Goal: Transaction & Acquisition: Book appointment/travel/reservation

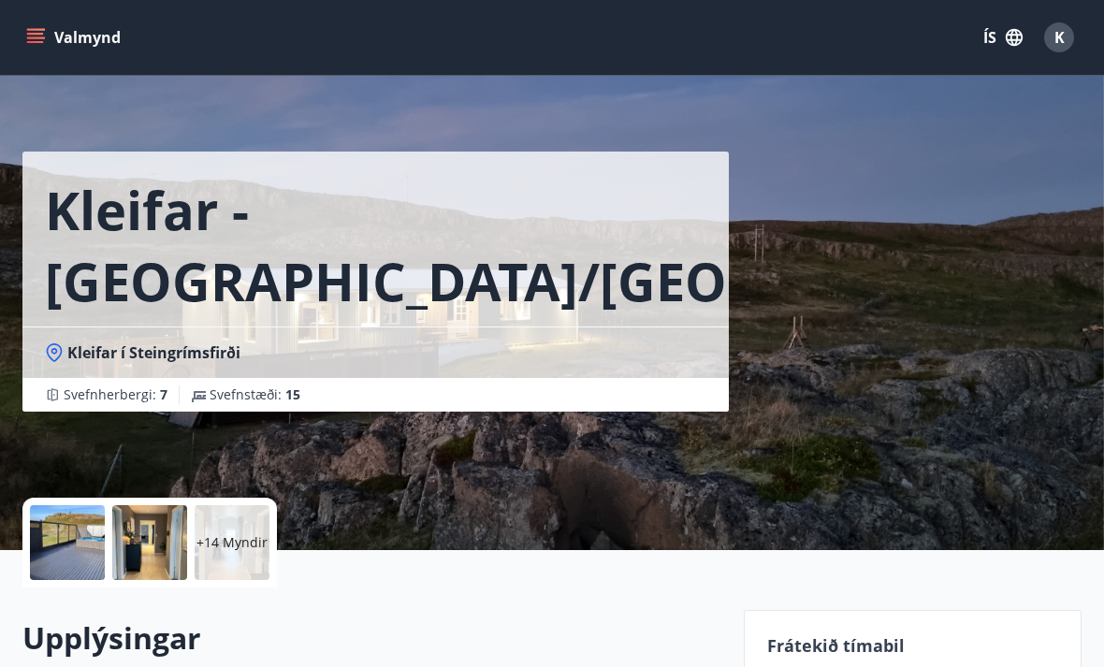
scroll to position [9, 0]
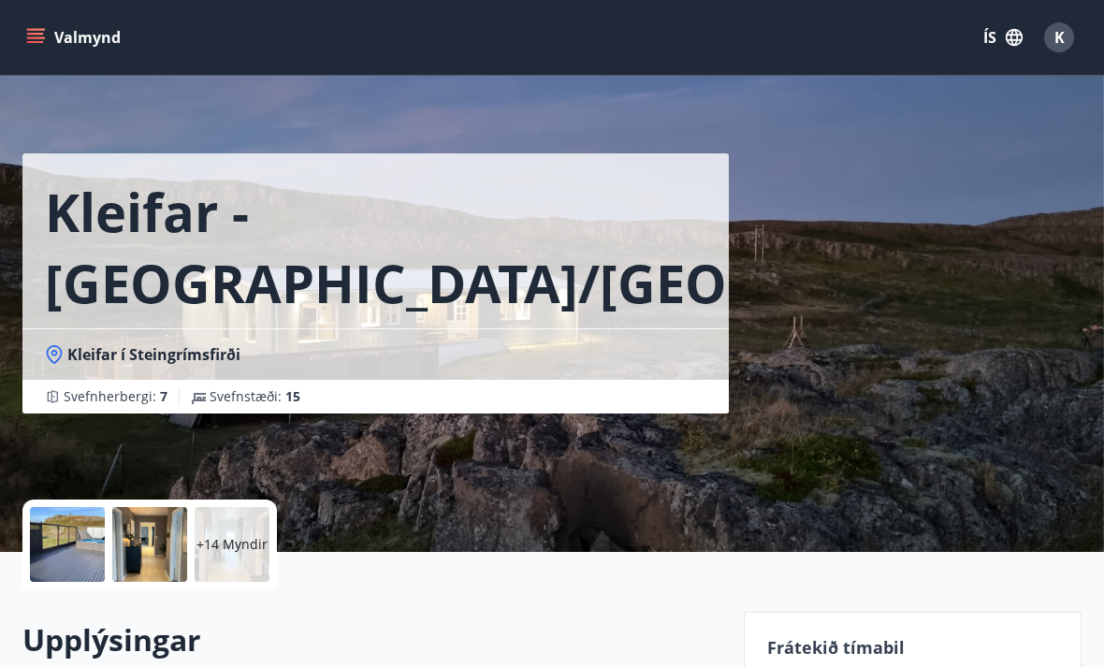
click at [116, 354] on span "Kleifar í Steingrímsfirði" at bounding box center [153, 354] width 173 height 21
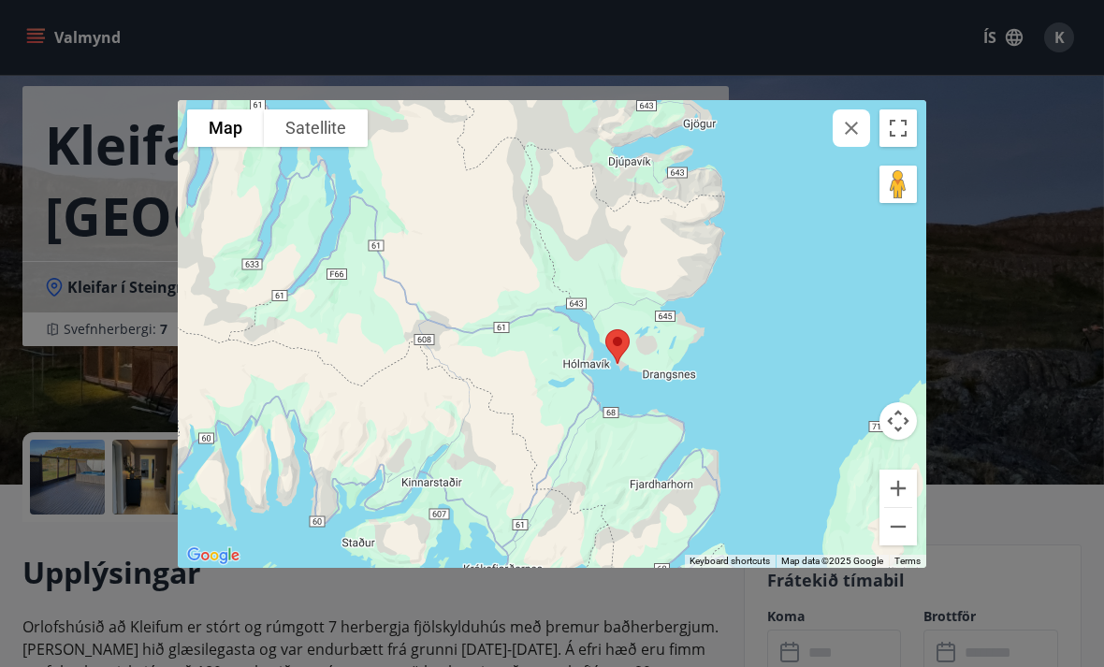
scroll to position [76, 0]
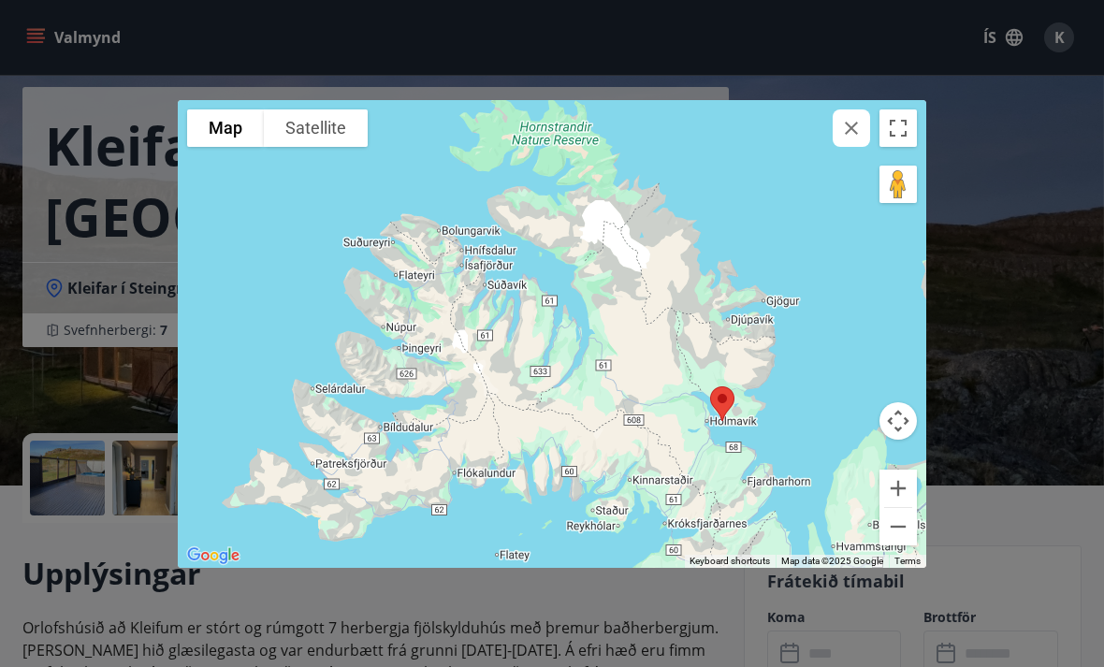
click at [1022, 390] on div "To navigate the map with touch gestures double-tap and hold your finger on the …" at bounding box center [552, 333] width 1104 height 667
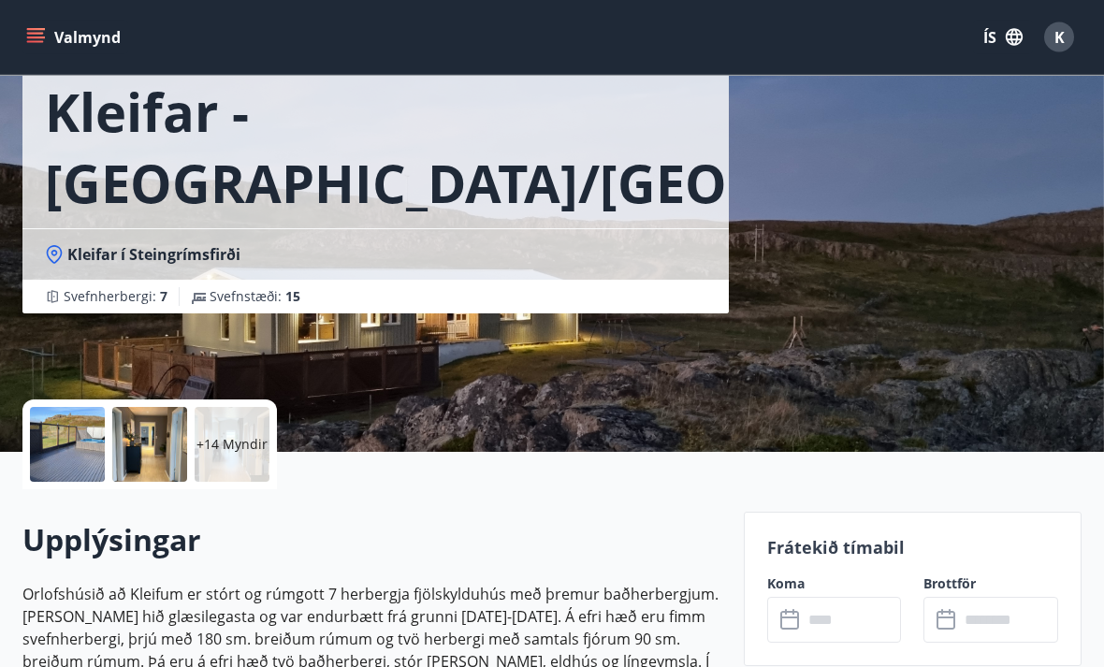
scroll to position [0, 0]
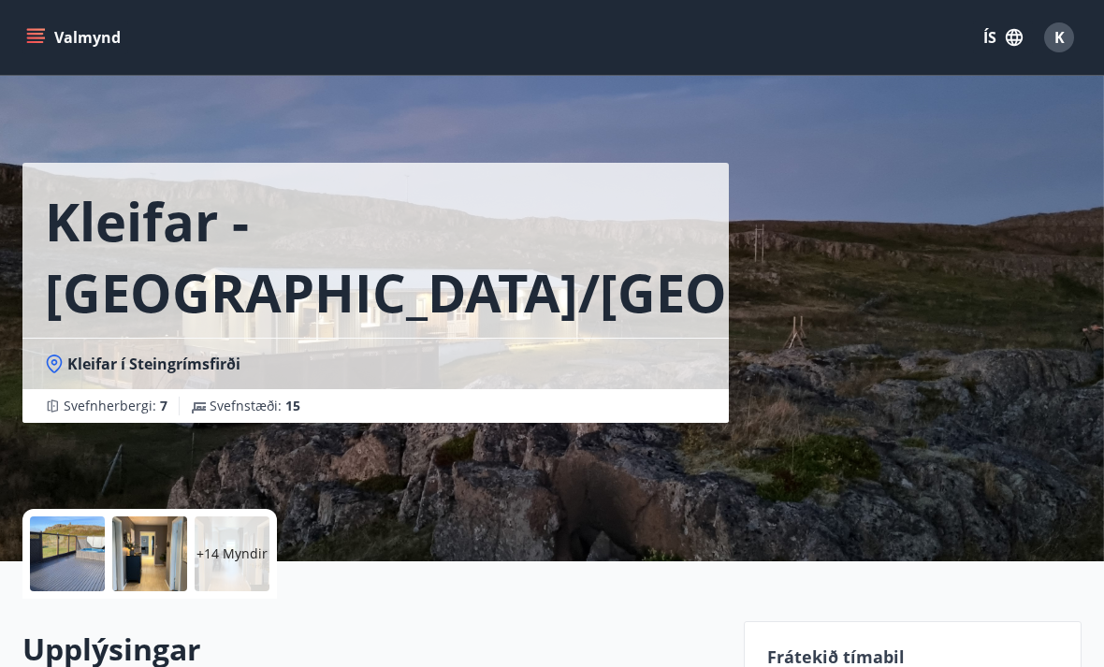
click at [53, 34] on button "Valmynd" at bounding box center [75, 38] width 106 height 34
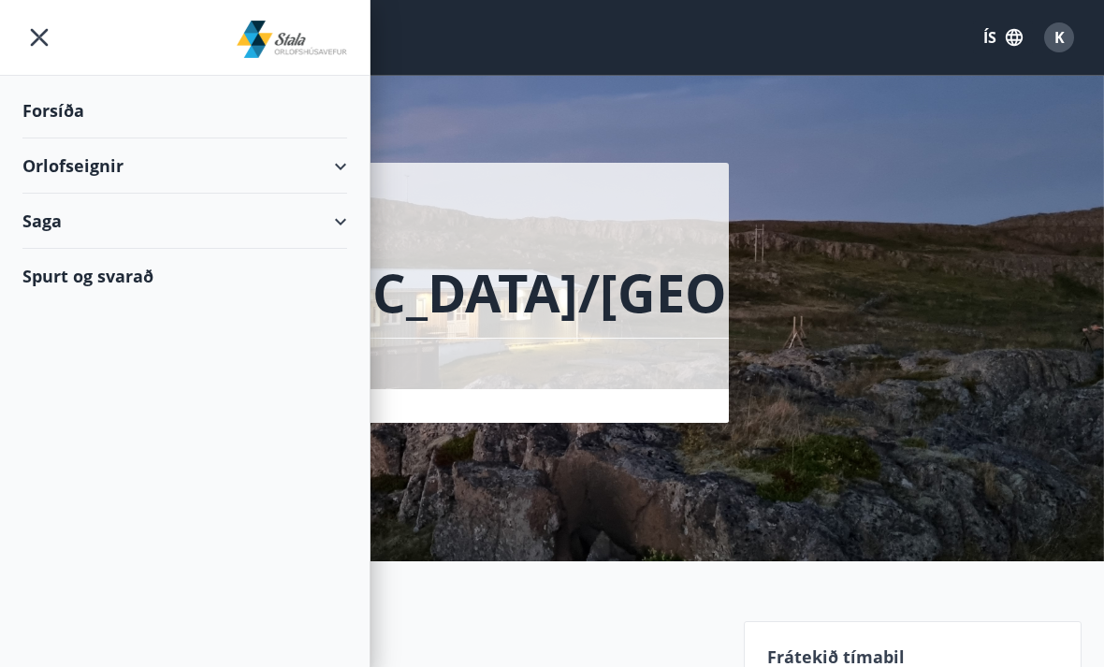
click at [51, 172] on div "Orlofseignir" at bounding box center [184, 165] width 325 height 55
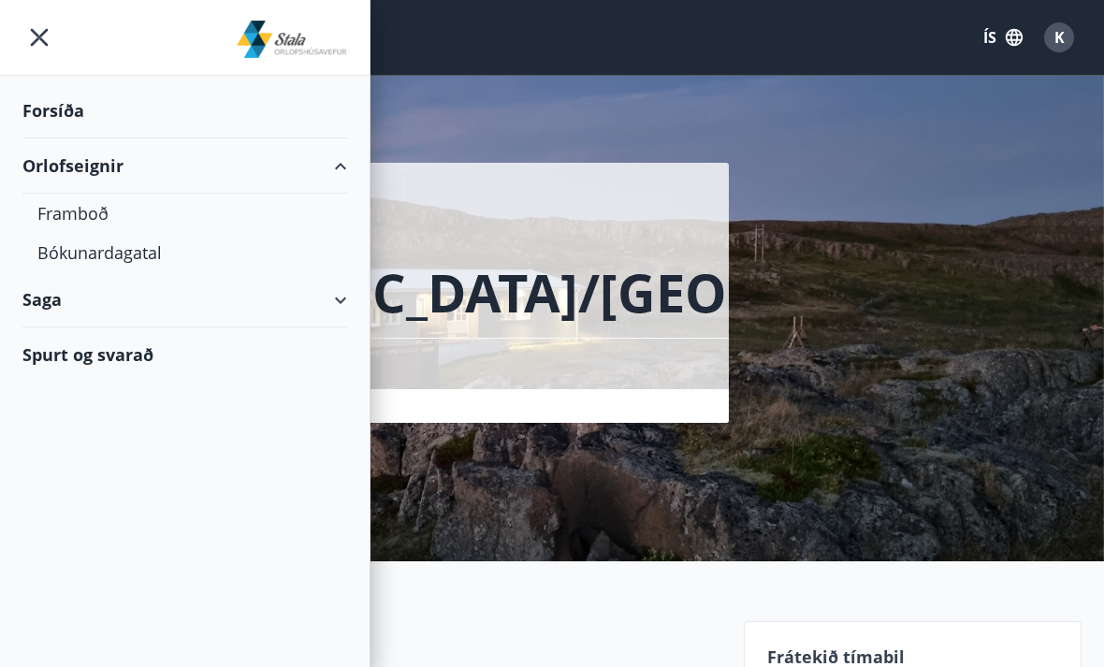
click at [92, 255] on div "Bókunardagatal" at bounding box center [184, 252] width 295 height 39
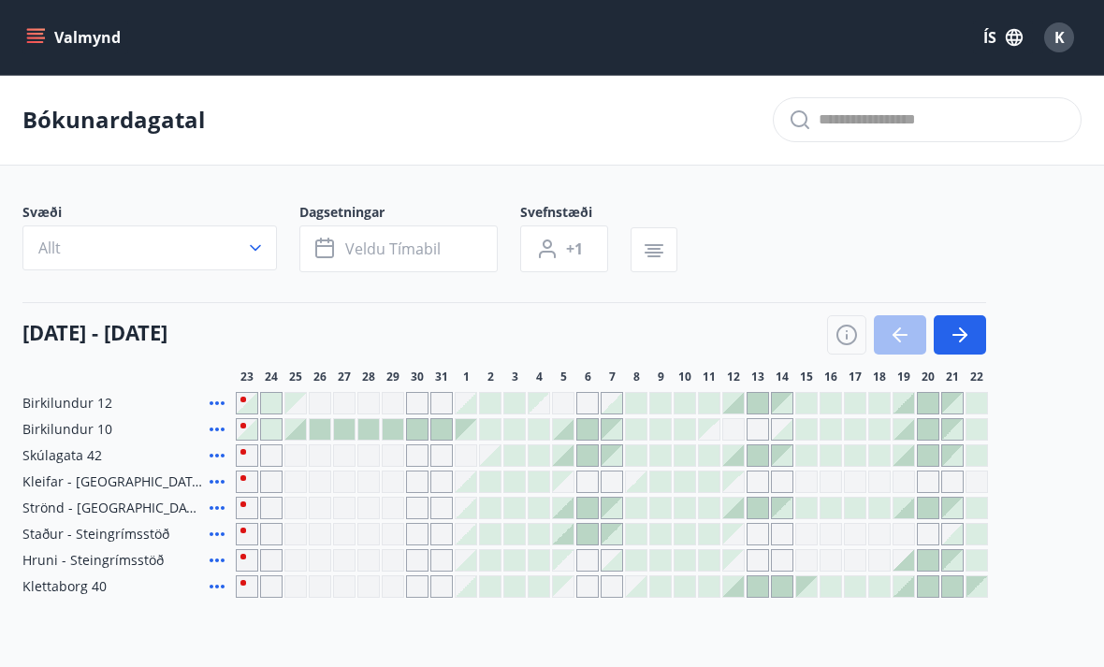
click at [270, 569] on div "Gráir dagar eru ekki bókanlegir" at bounding box center [271, 560] width 22 height 22
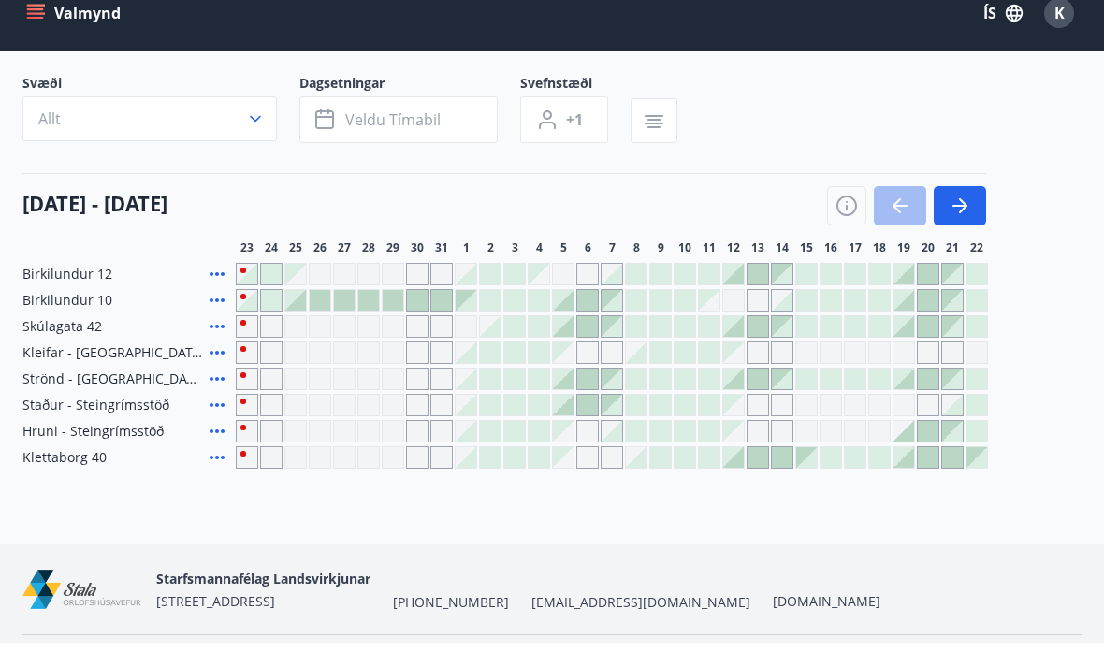
scroll to position [103, 0]
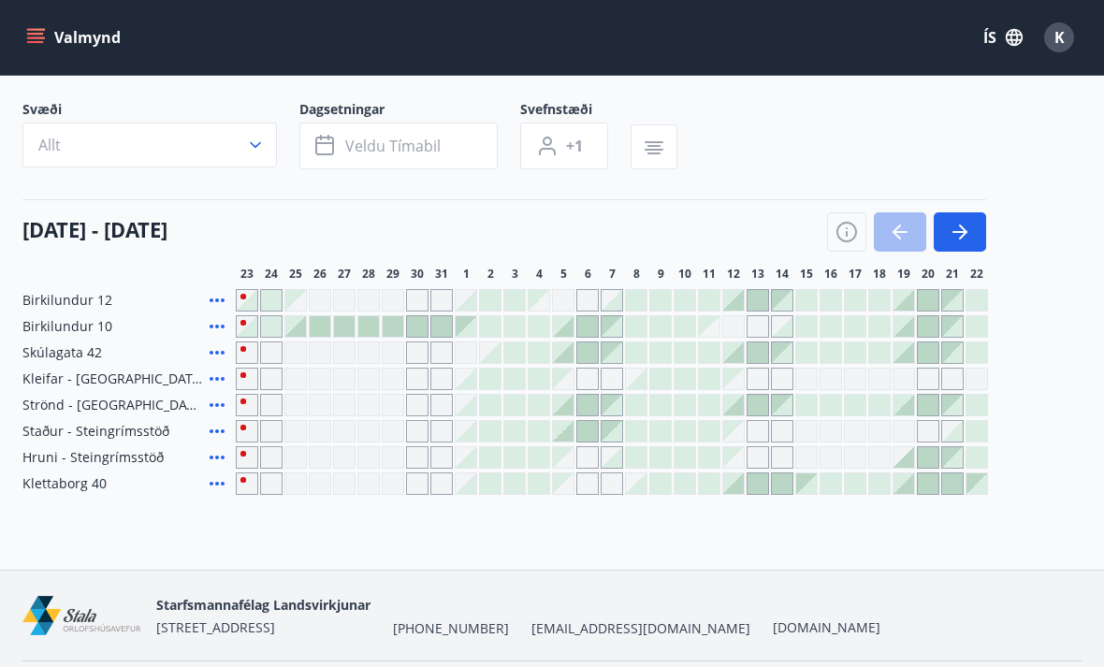
click at [957, 245] on button "button" at bounding box center [960, 231] width 52 height 39
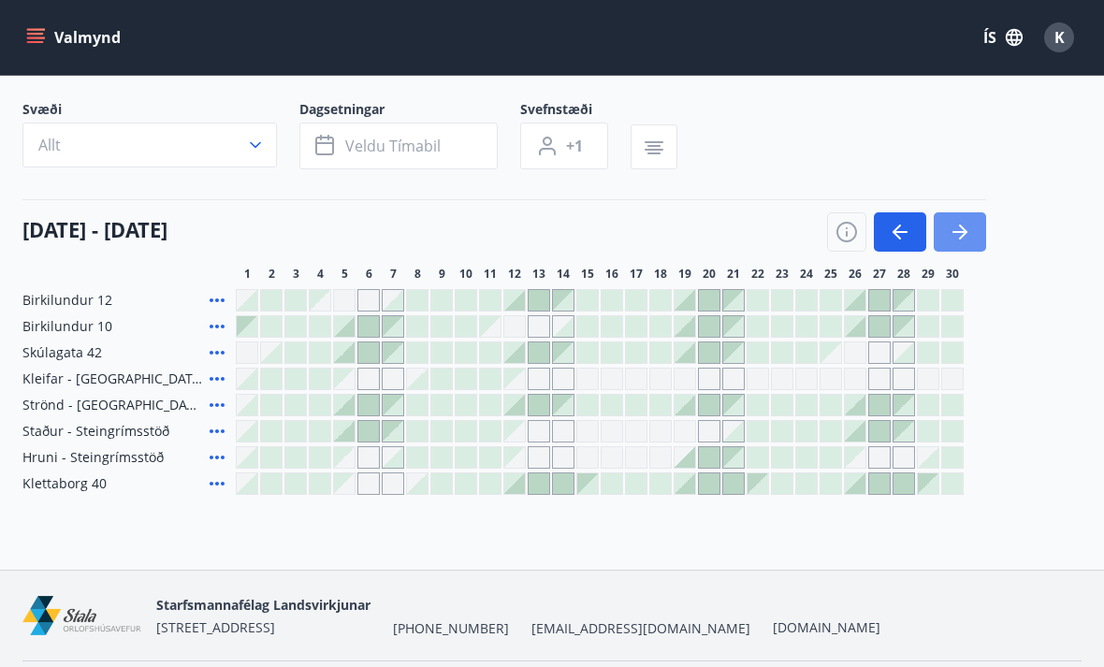
click at [954, 235] on icon "button" at bounding box center [960, 232] width 22 height 22
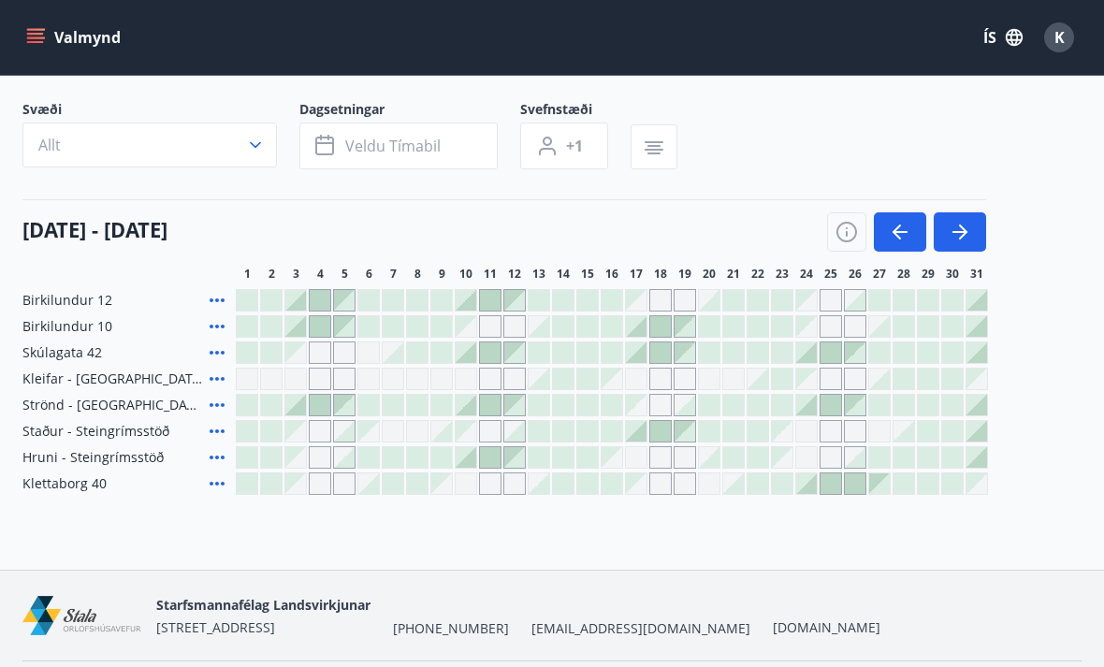
click at [963, 242] on icon "button" at bounding box center [960, 232] width 22 height 22
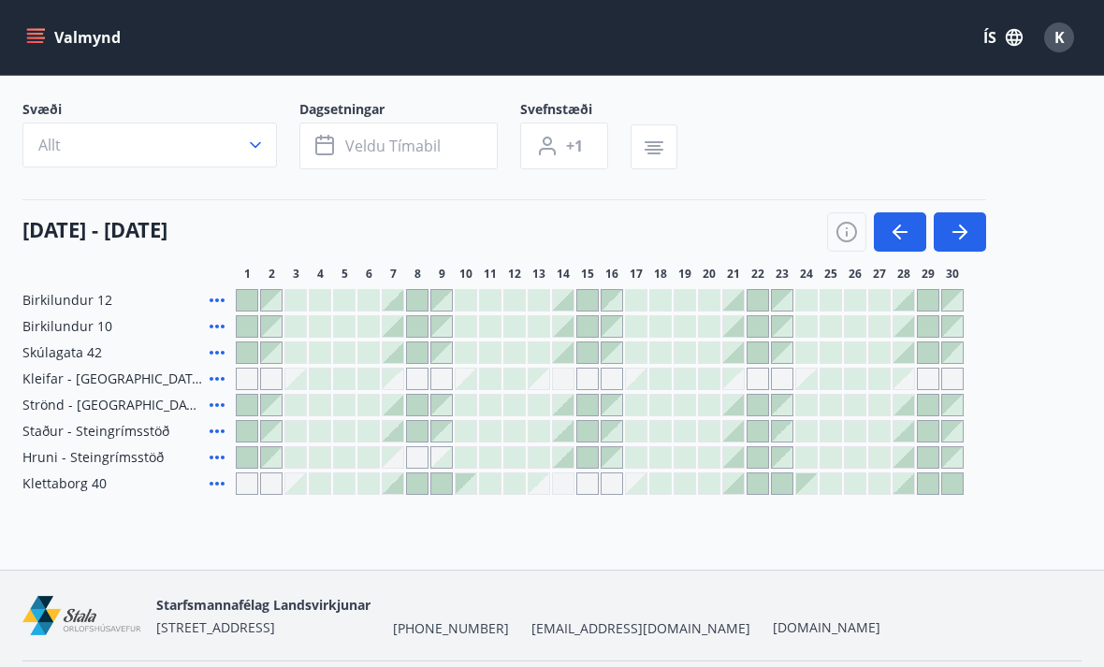
click at [960, 249] on button "button" at bounding box center [960, 231] width 52 height 39
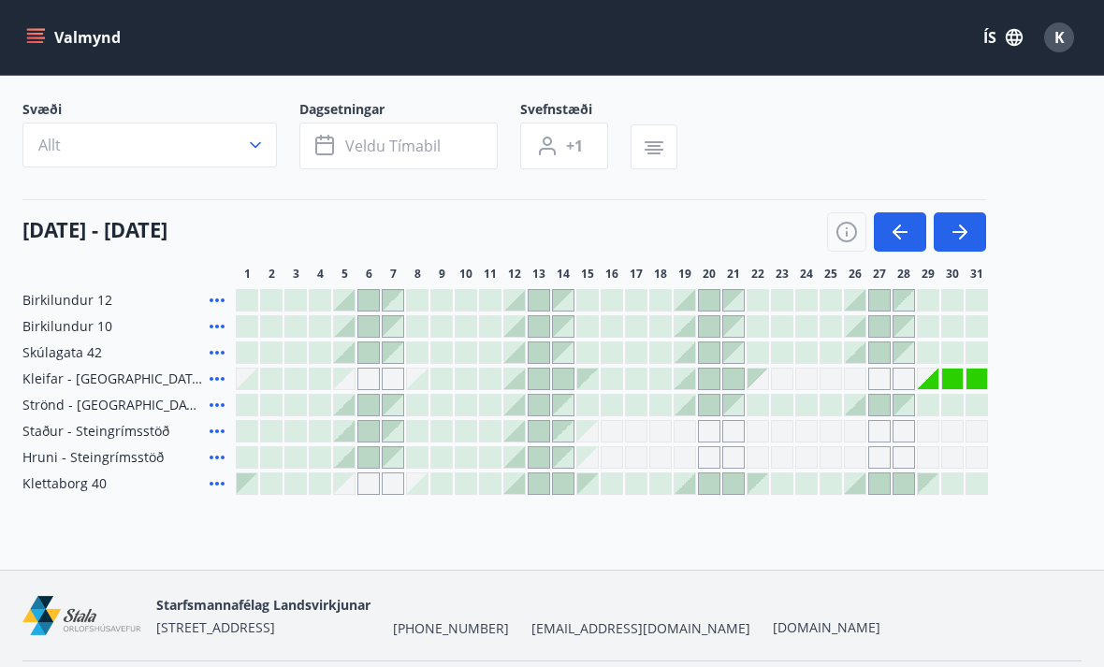
click at [963, 252] on div "[DATE] - [DATE] 1 2 3 4 5 6 7 8 9 10 11 12 13 14 15 16 17 18 19 20 21 22 23 24 …" at bounding box center [551, 240] width 1059 height 82
click at [965, 250] on button "button" at bounding box center [960, 231] width 52 height 39
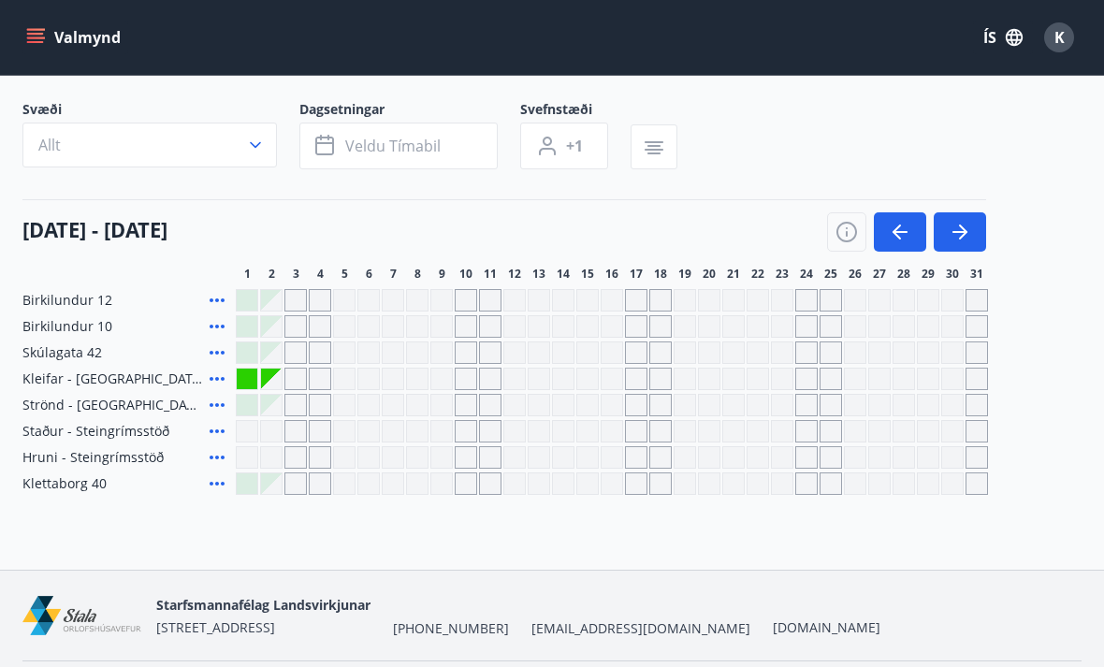
click at [964, 250] on button "button" at bounding box center [960, 231] width 52 height 39
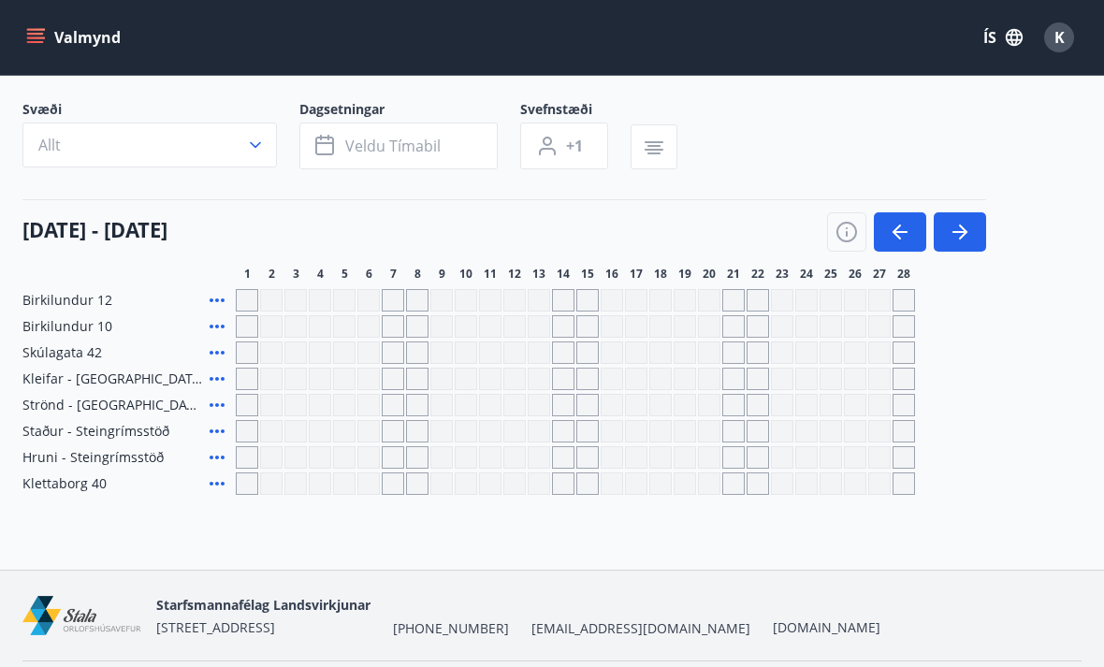
click at [967, 251] on button "button" at bounding box center [960, 231] width 52 height 39
click at [876, 258] on div "[DATE] - [DATE][PERSON_NAME] 2 3 4 5 6 7 8 9 10 11 12 13 14 15 16 17 18 19 20 2…" at bounding box center [551, 240] width 1059 height 82
click at [876, 257] on div "[DATE] - [DATE][PERSON_NAME] 2 3 4 5 6 7 8 9 10 11 12 13 14 15 16 17 18 19 20 2…" at bounding box center [551, 240] width 1059 height 82
click at [911, 246] on button "button" at bounding box center [900, 231] width 52 height 39
click at [921, 248] on button "button" at bounding box center [900, 231] width 52 height 39
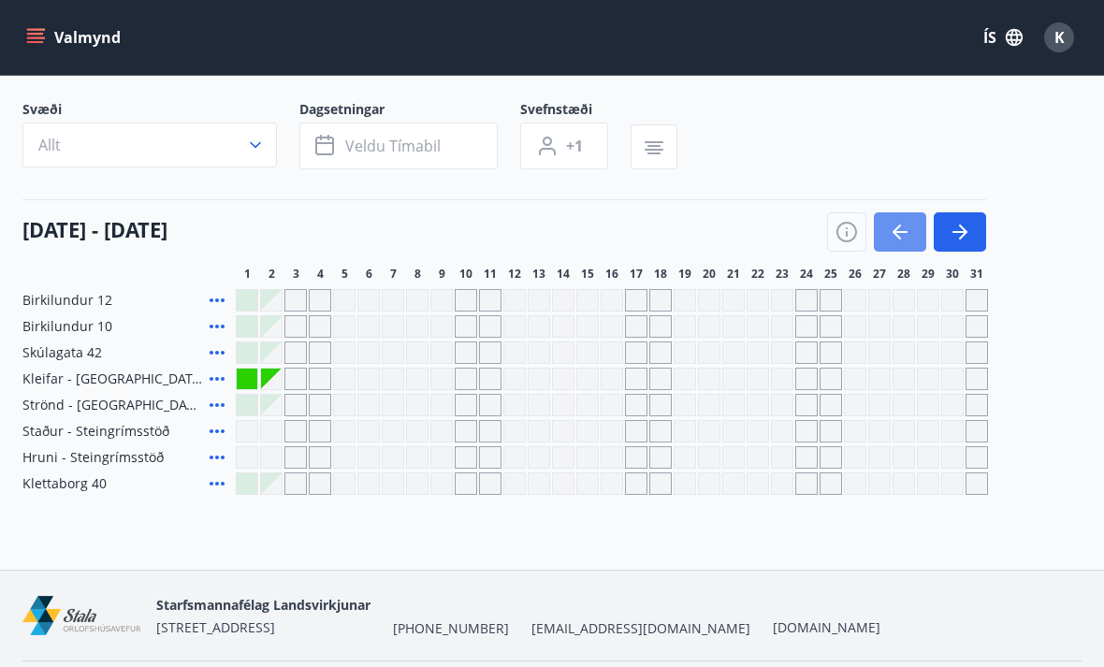
click at [896, 242] on icon "button" at bounding box center [900, 232] width 22 height 22
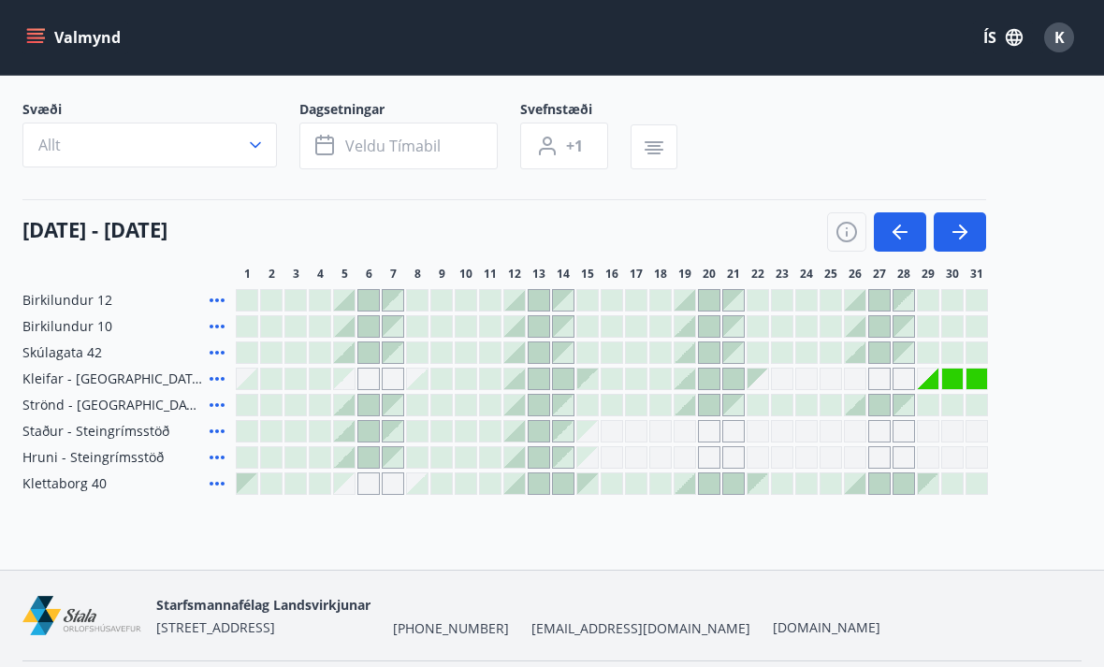
click at [866, 491] on div at bounding box center [855, 484] width 22 height 22
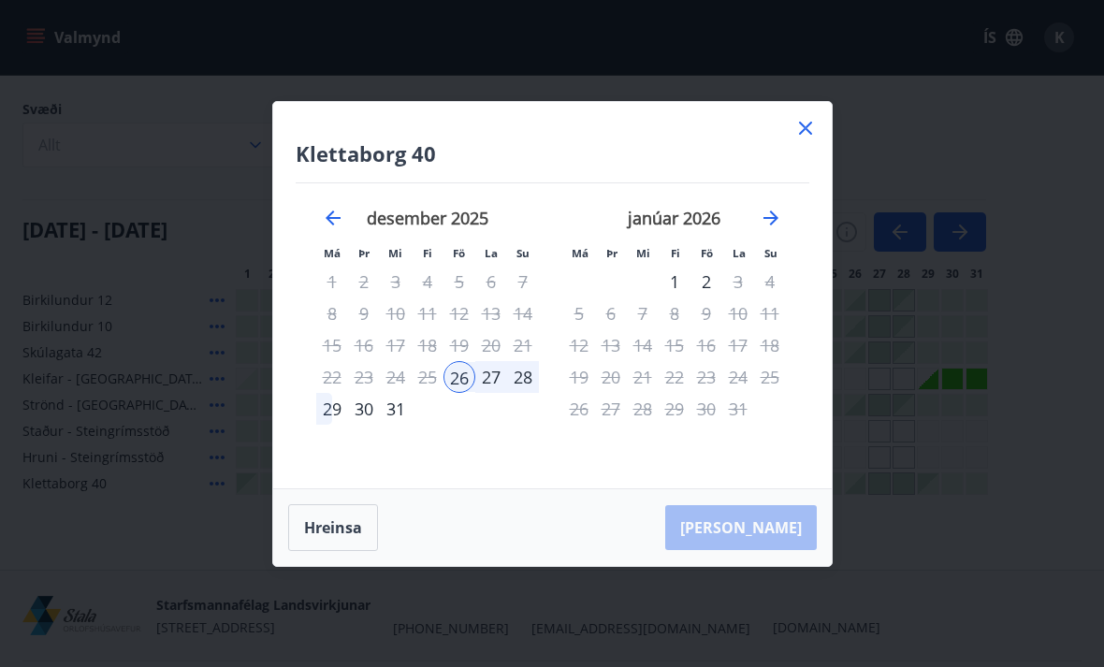
click at [692, 298] on div "2" at bounding box center [707, 282] width 32 height 32
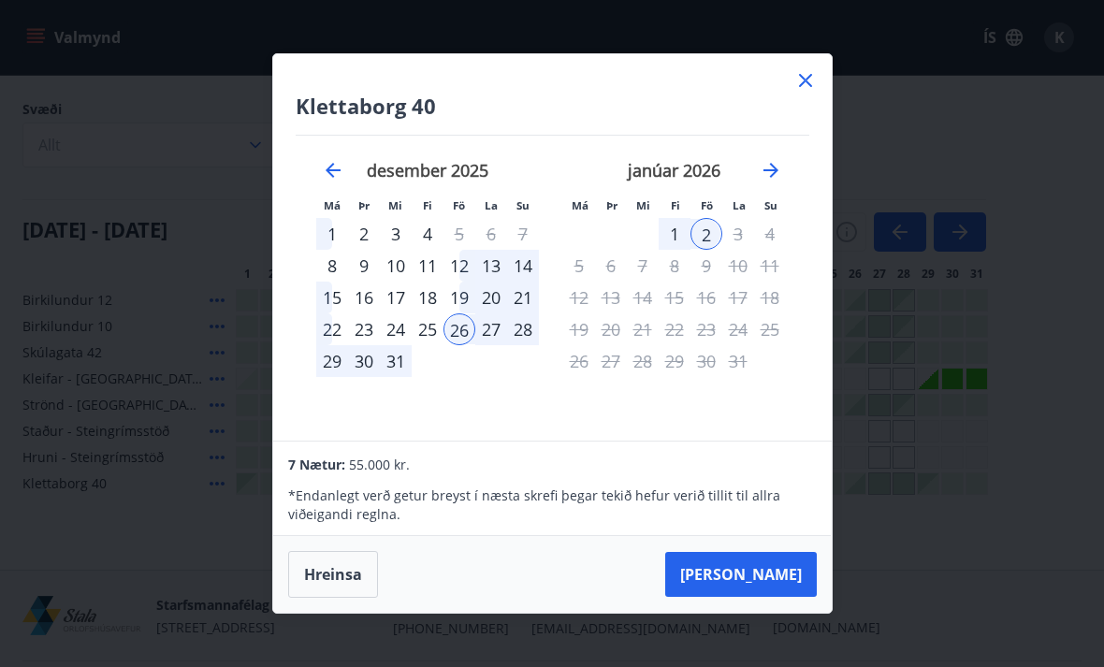
click at [459, 345] on div "26" at bounding box center [460, 329] width 32 height 32
click at [678, 250] on div "1" at bounding box center [675, 234] width 32 height 32
click at [409, 377] on div "31" at bounding box center [396, 361] width 32 height 32
click at [499, 345] on div "27" at bounding box center [491, 329] width 32 height 32
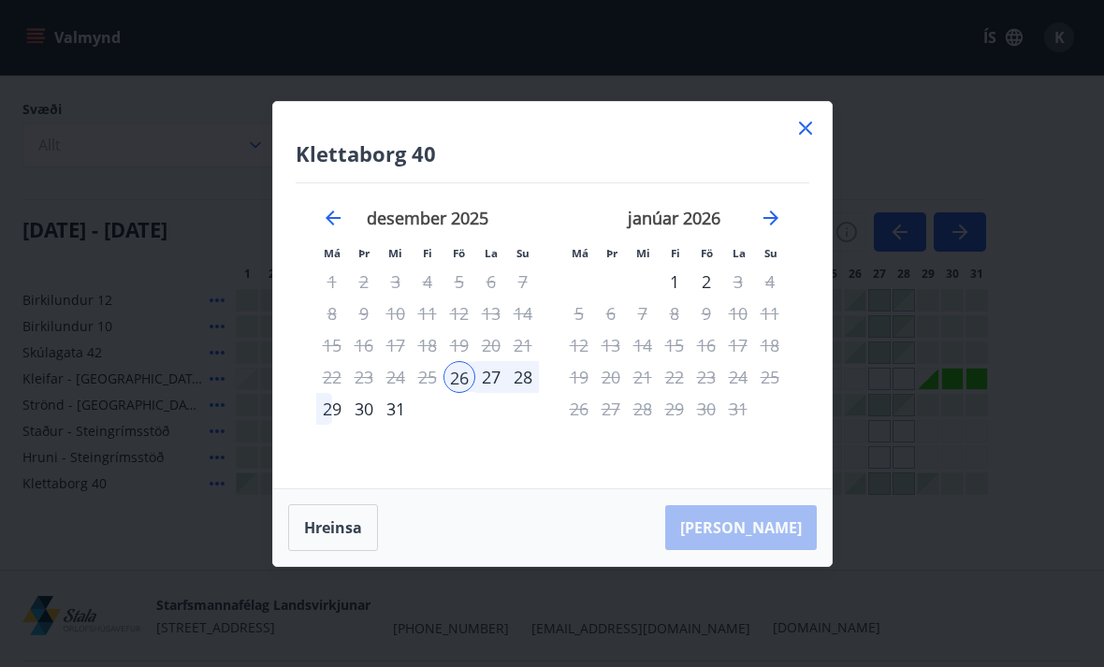
click at [707, 298] on div "2" at bounding box center [707, 282] width 32 height 32
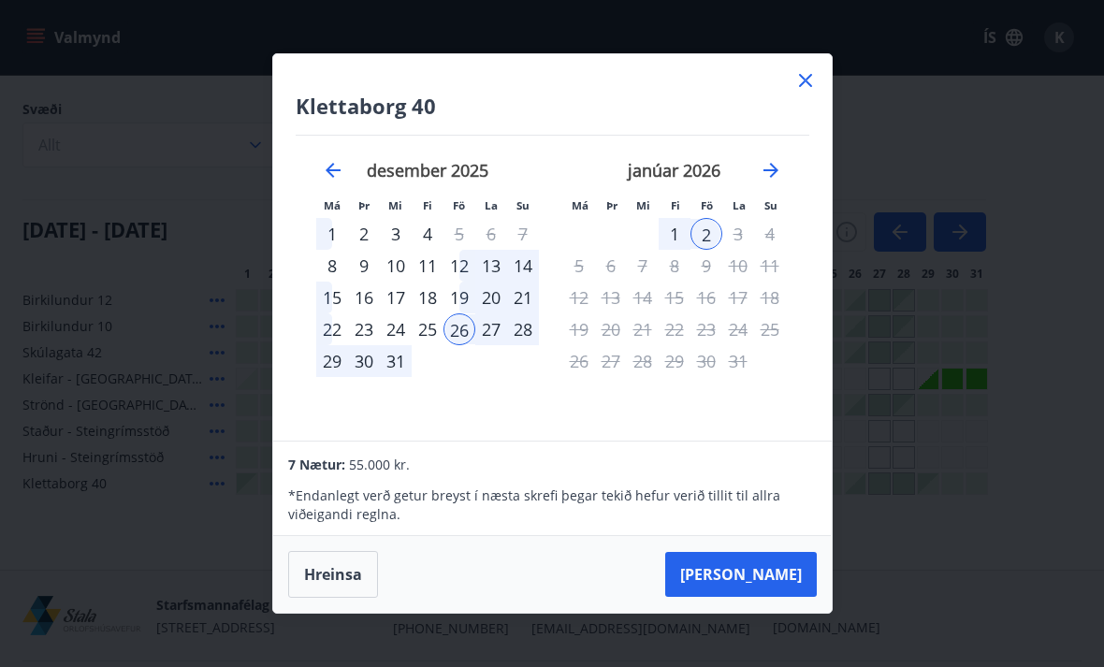
click at [345, 598] on button "Hreinsa" at bounding box center [333, 574] width 90 height 47
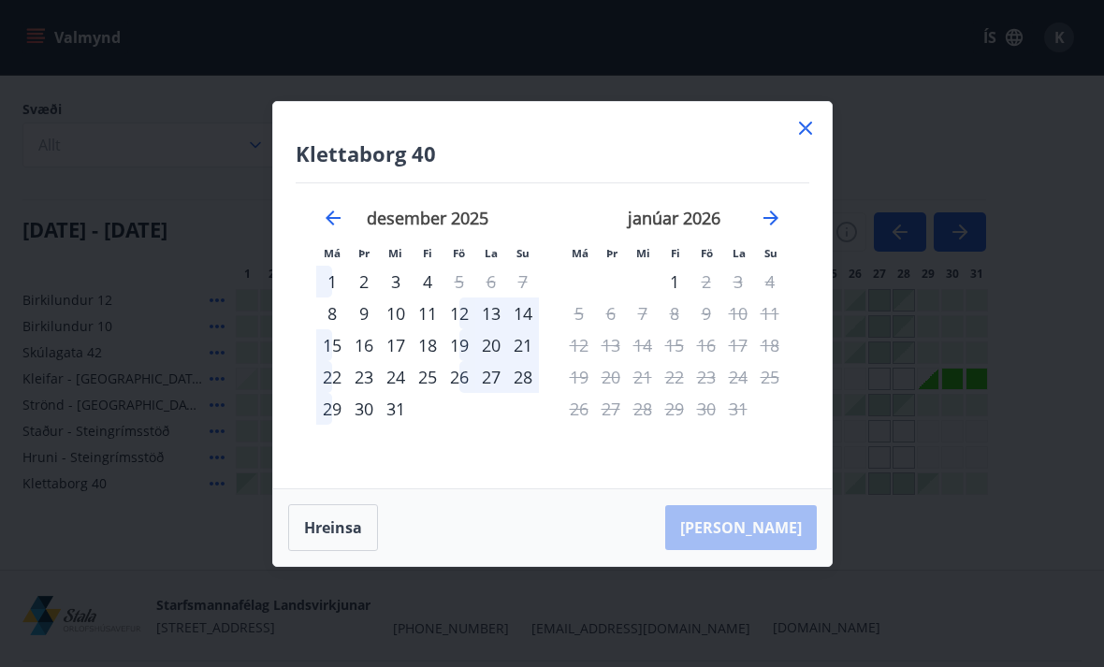
click at [795, 139] on icon at bounding box center [805, 128] width 22 height 22
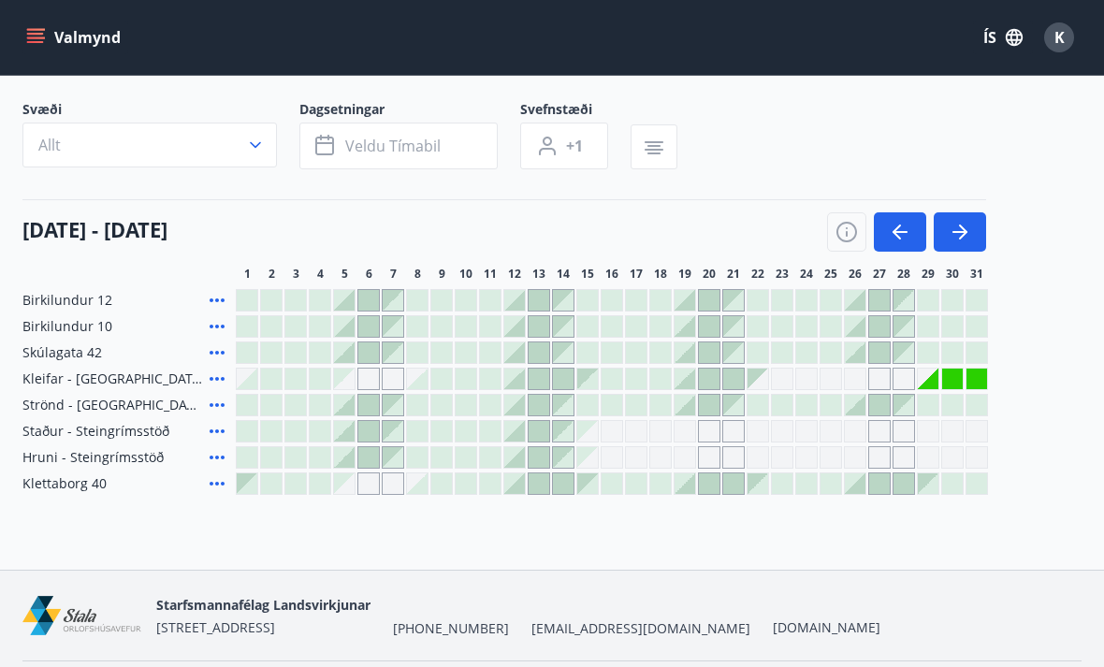
click at [943, 382] on div "Gráir dagar eru ekki bókanlegir" at bounding box center [952, 379] width 21 height 21
click at [938, 384] on div "Gráir dagar eru ekki bókanlegir" at bounding box center [928, 379] width 21 height 21
click at [158, 381] on span "Kleifar - [GEOGRAPHIC_DATA]/[GEOGRAPHIC_DATA]" at bounding box center [112, 379] width 180 height 19
click at [174, 379] on span "Kleifar - [GEOGRAPHIC_DATA]/[GEOGRAPHIC_DATA]" at bounding box center [112, 379] width 180 height 19
click at [220, 386] on icon at bounding box center [217, 379] width 22 height 22
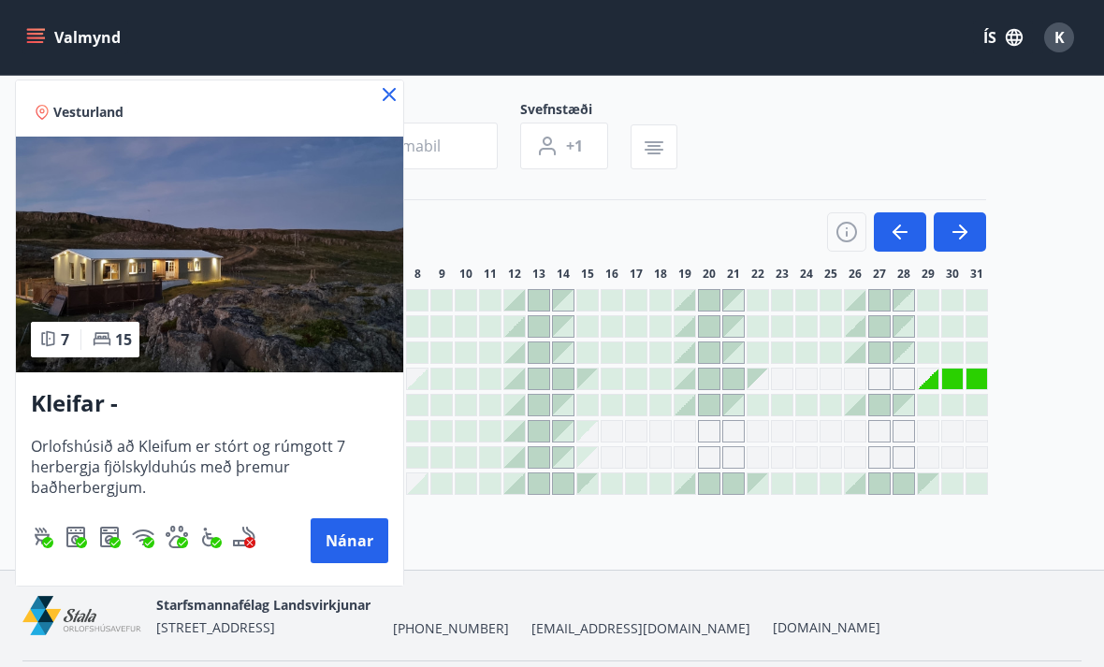
click at [362, 543] on button "Nánar" at bounding box center [350, 540] width 78 height 45
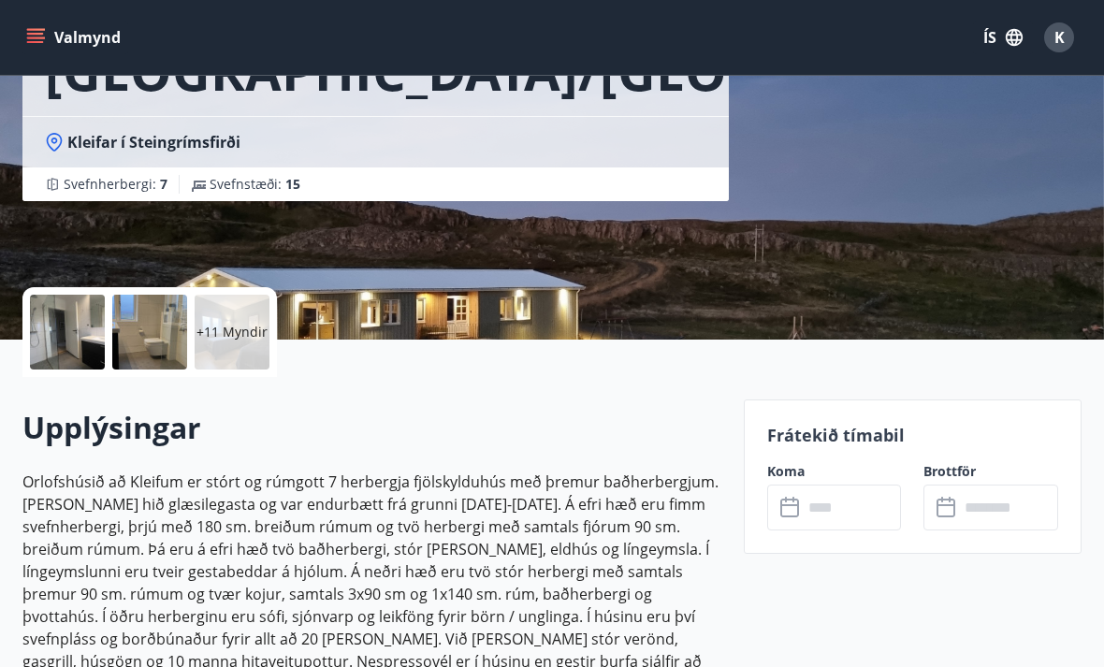
scroll to position [226, 0]
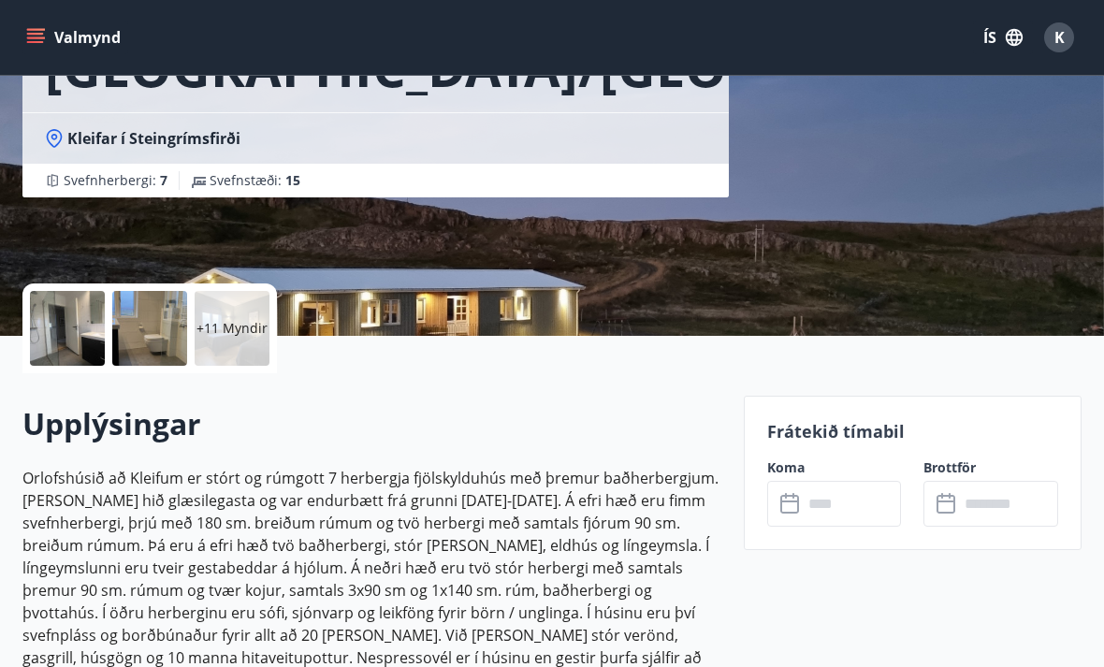
click at [234, 334] on p "+11 Myndir" at bounding box center [232, 328] width 71 height 19
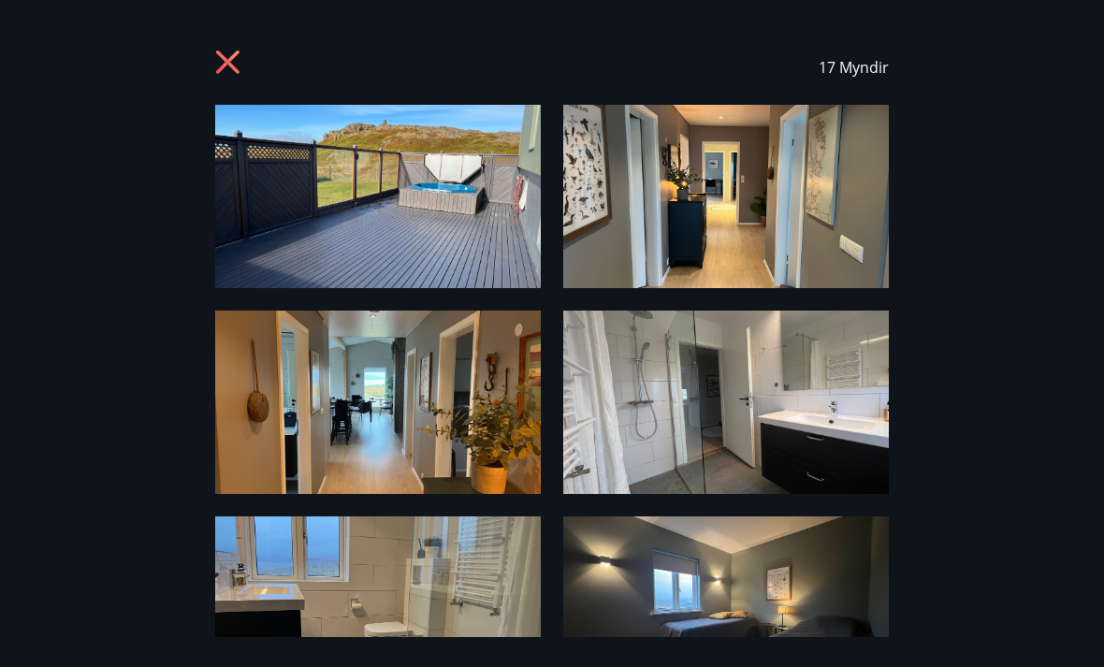
click at [397, 213] on img at bounding box center [378, 196] width 326 height 183
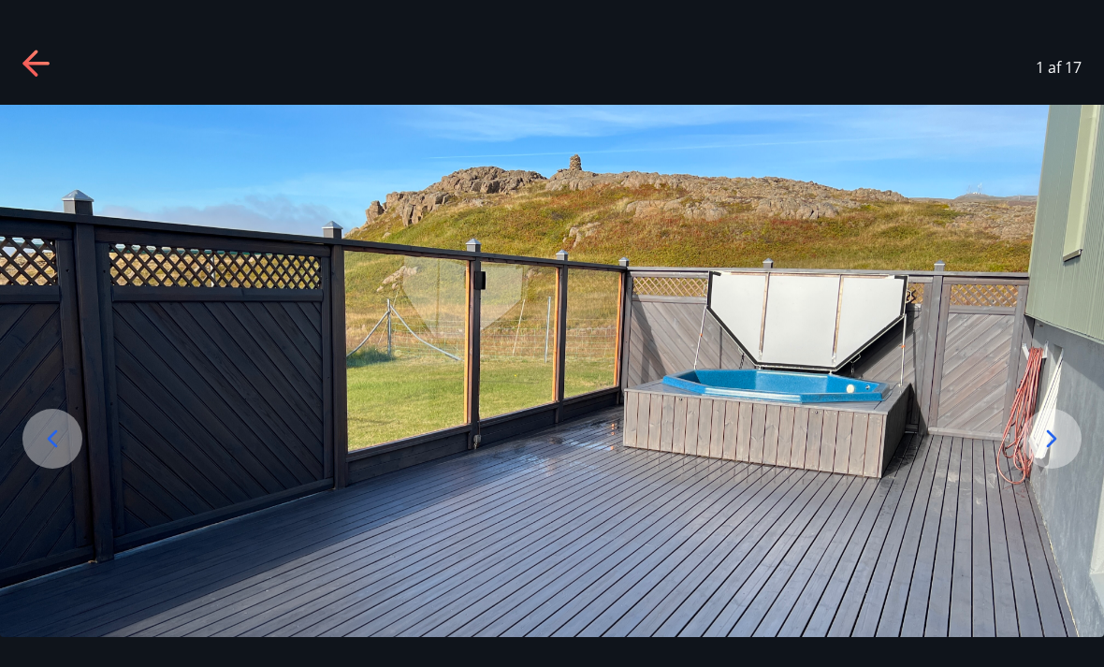
click at [1055, 447] on icon at bounding box center [1052, 439] width 10 height 18
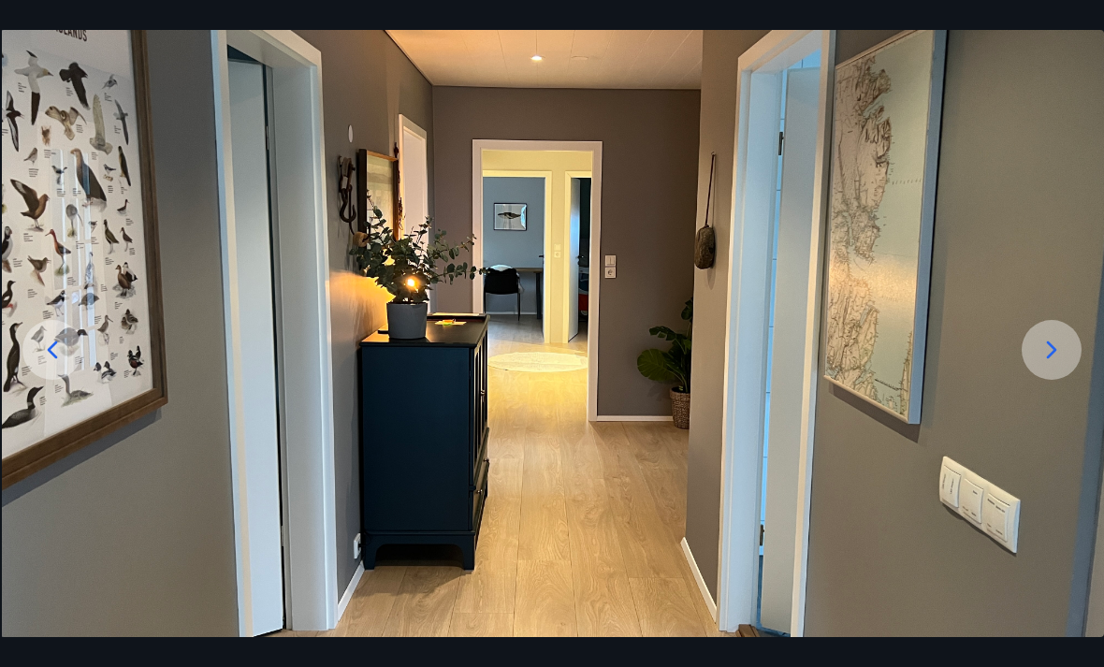
scroll to position [89, 0]
click at [1049, 365] on icon at bounding box center [1052, 350] width 30 height 30
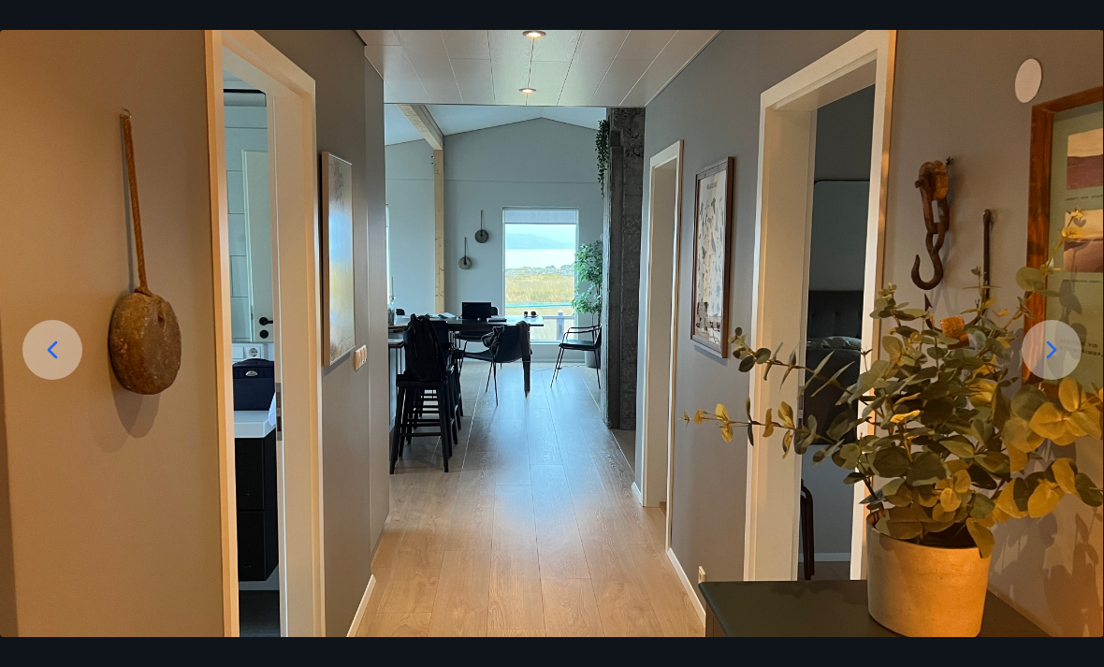
click at [1056, 365] on icon at bounding box center [1052, 350] width 30 height 30
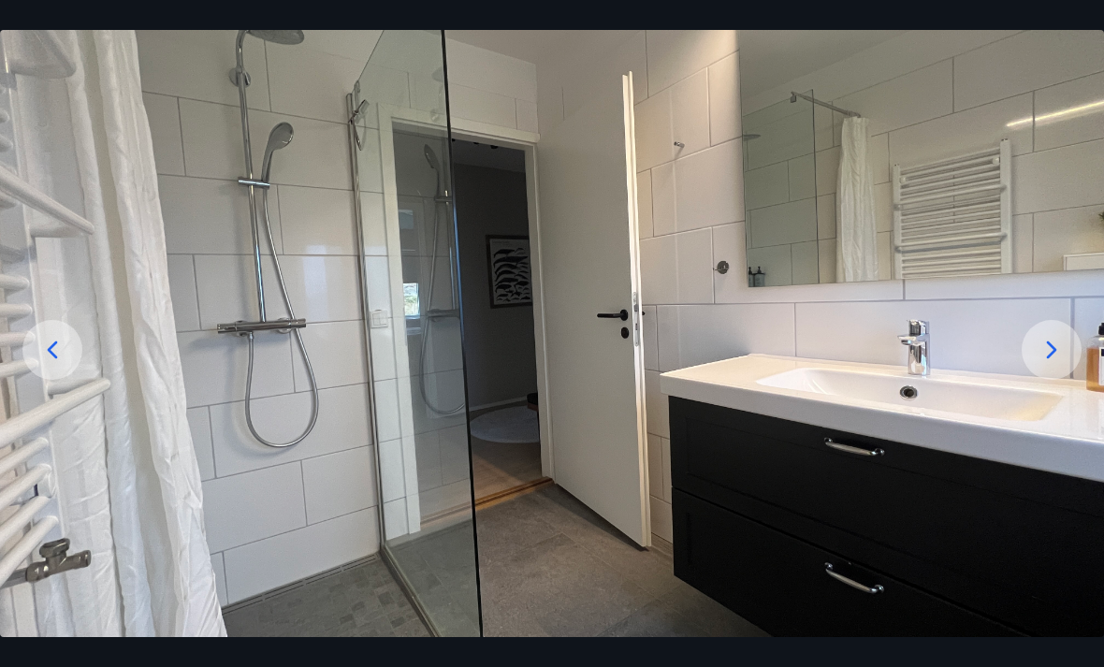
click at [1061, 365] on icon at bounding box center [1052, 350] width 30 height 30
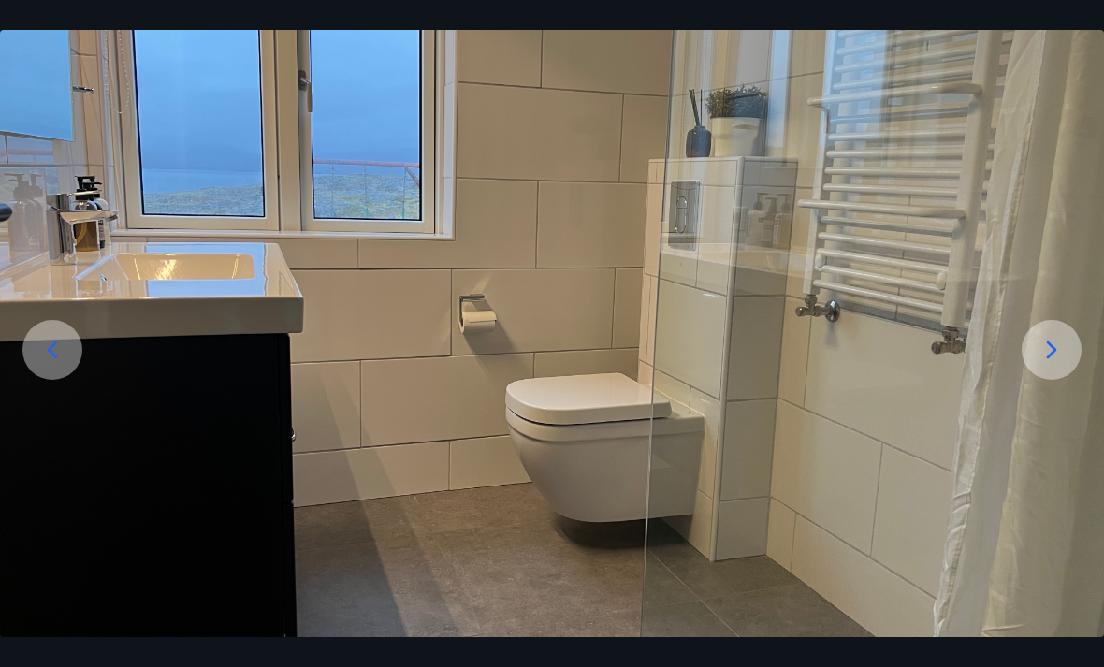
click at [1052, 358] on icon at bounding box center [1052, 350] width 10 height 18
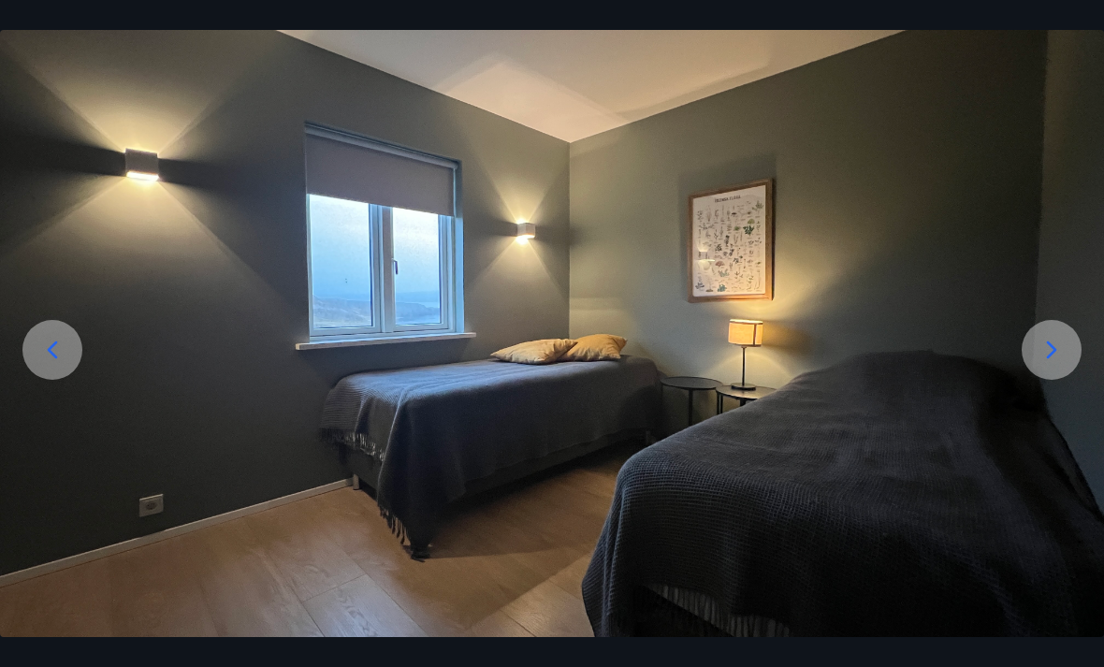
click at [1051, 358] on icon at bounding box center [1052, 350] width 10 height 18
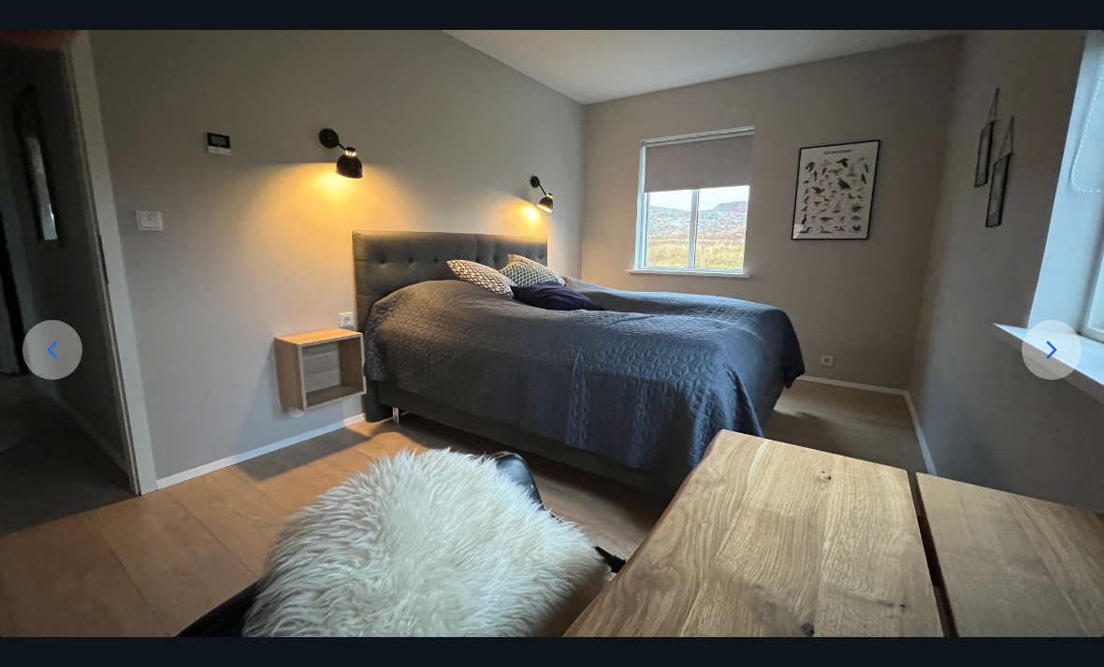
click at [1055, 358] on icon at bounding box center [1052, 350] width 10 height 18
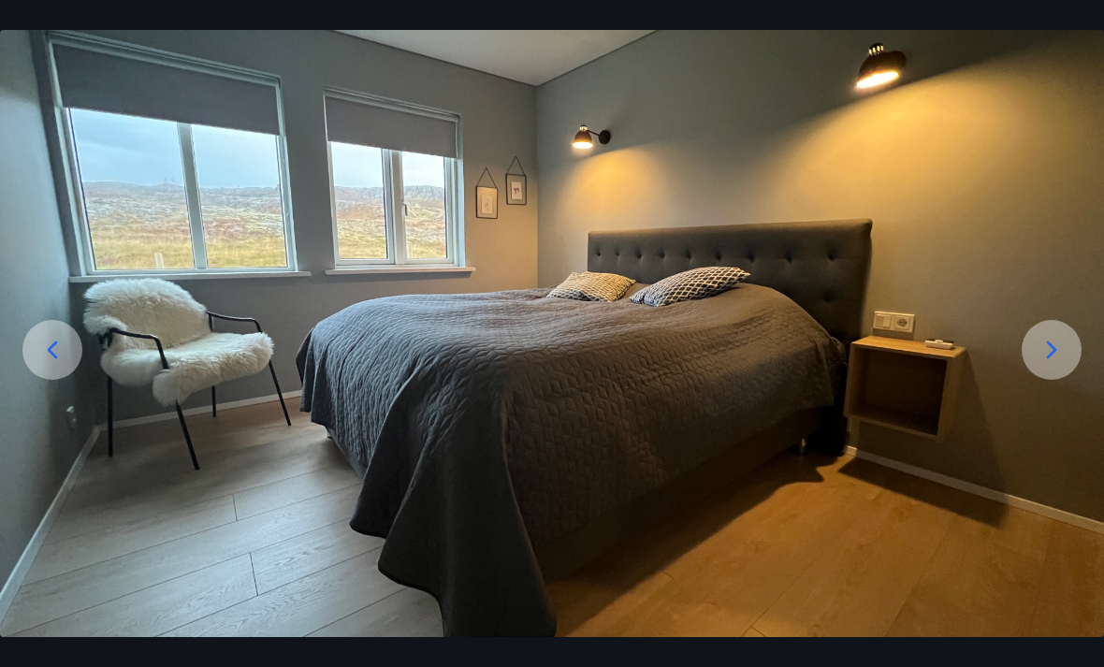
click at [1040, 365] on icon at bounding box center [1052, 350] width 30 height 30
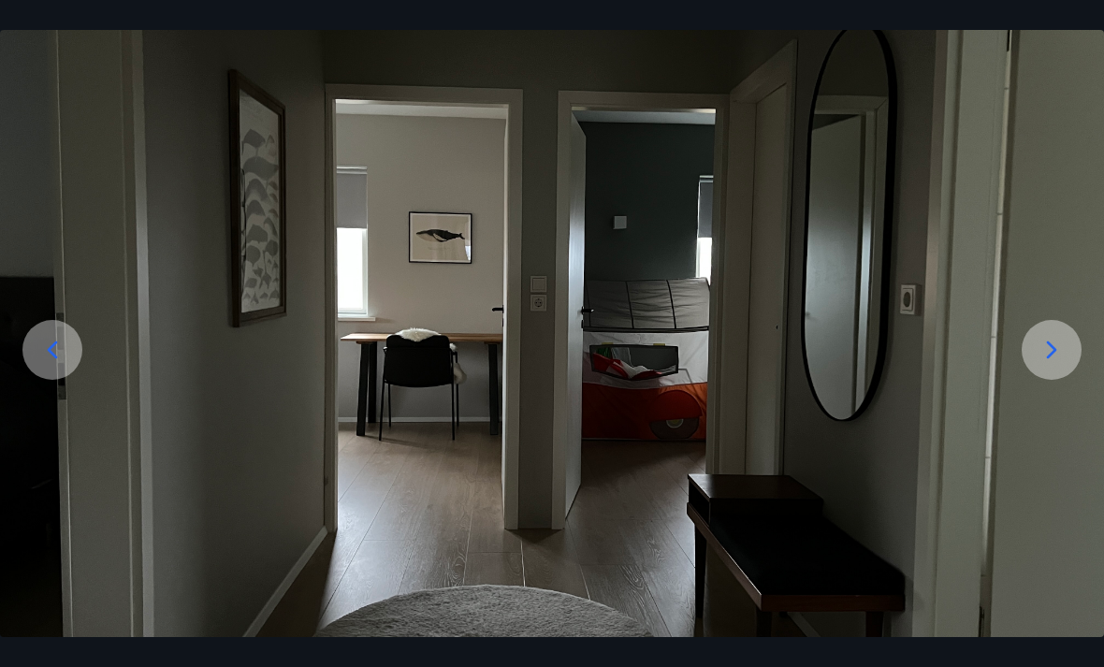
click at [1042, 365] on icon at bounding box center [1052, 350] width 30 height 30
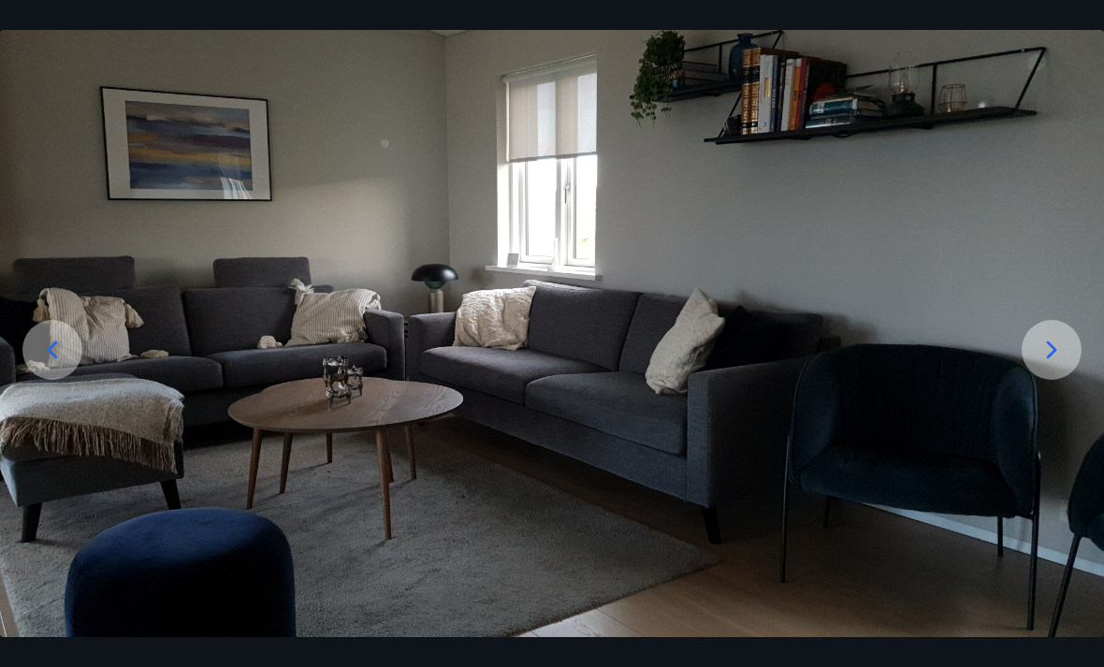
click at [1054, 365] on icon at bounding box center [1052, 350] width 30 height 30
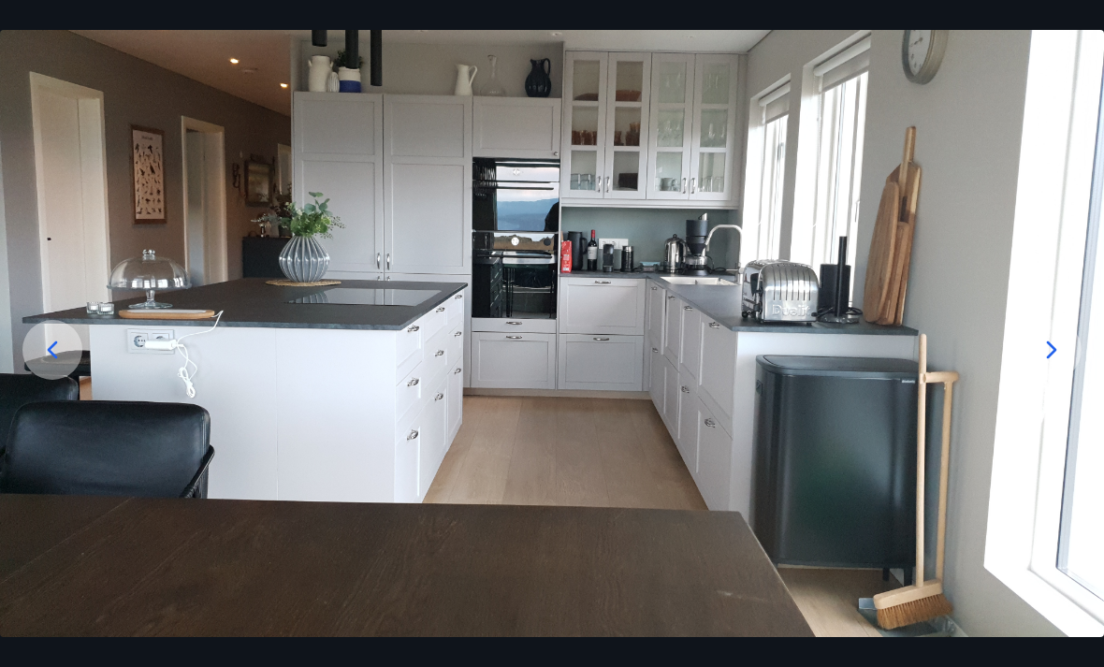
click at [1069, 347] on img at bounding box center [552, 326] width 1104 height 621
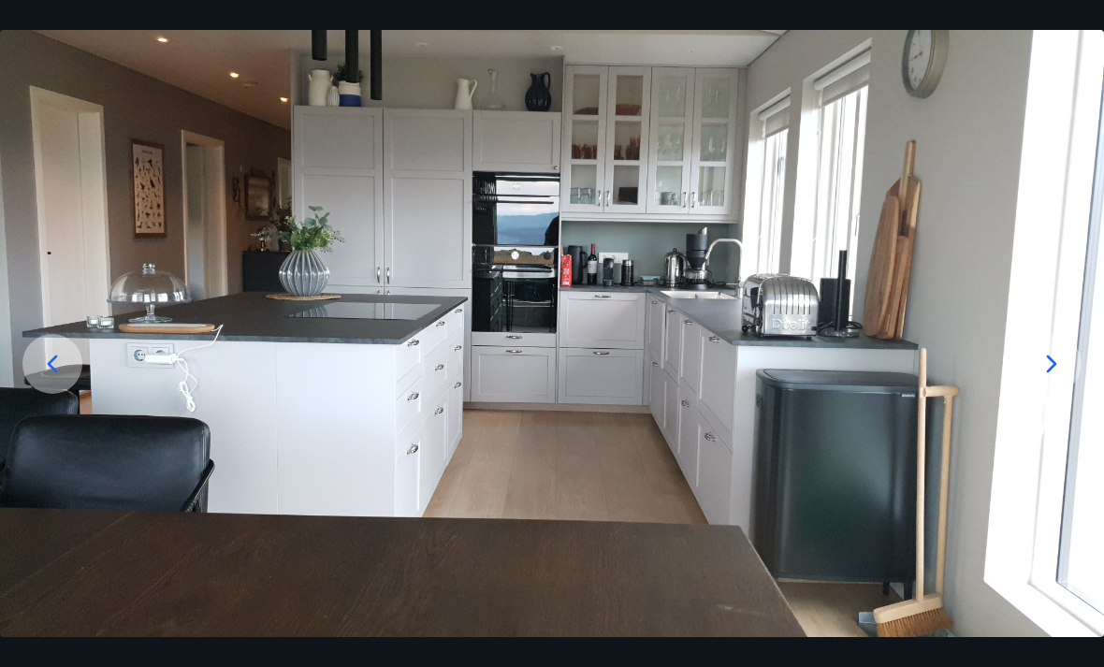
click at [1056, 379] on icon at bounding box center [1052, 364] width 30 height 30
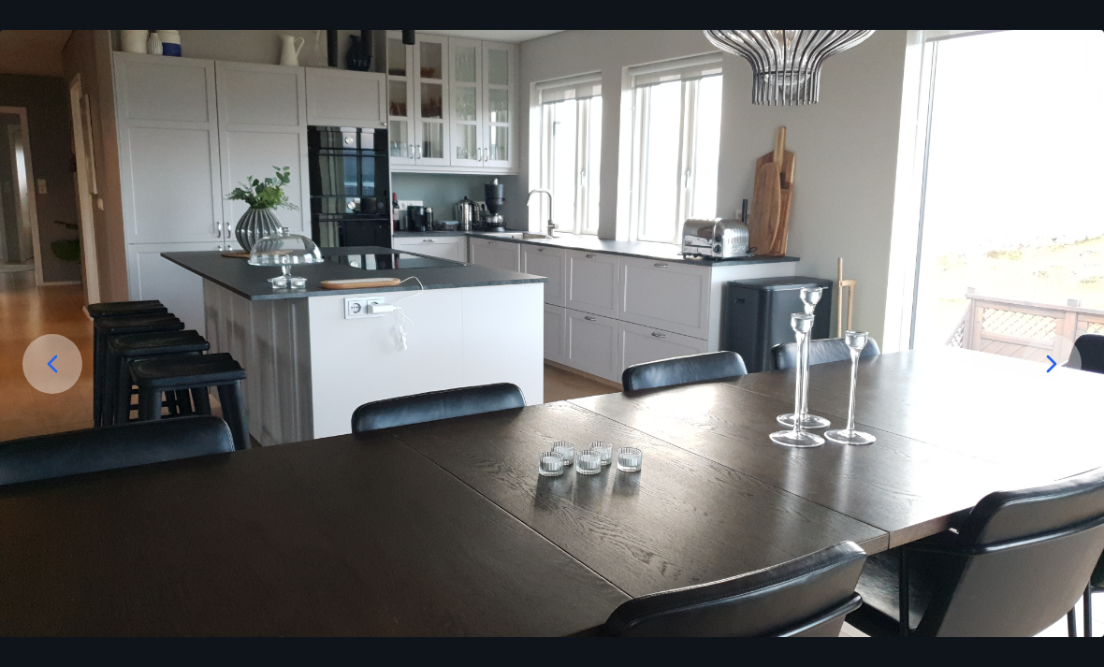
click at [1059, 379] on icon at bounding box center [1052, 364] width 30 height 30
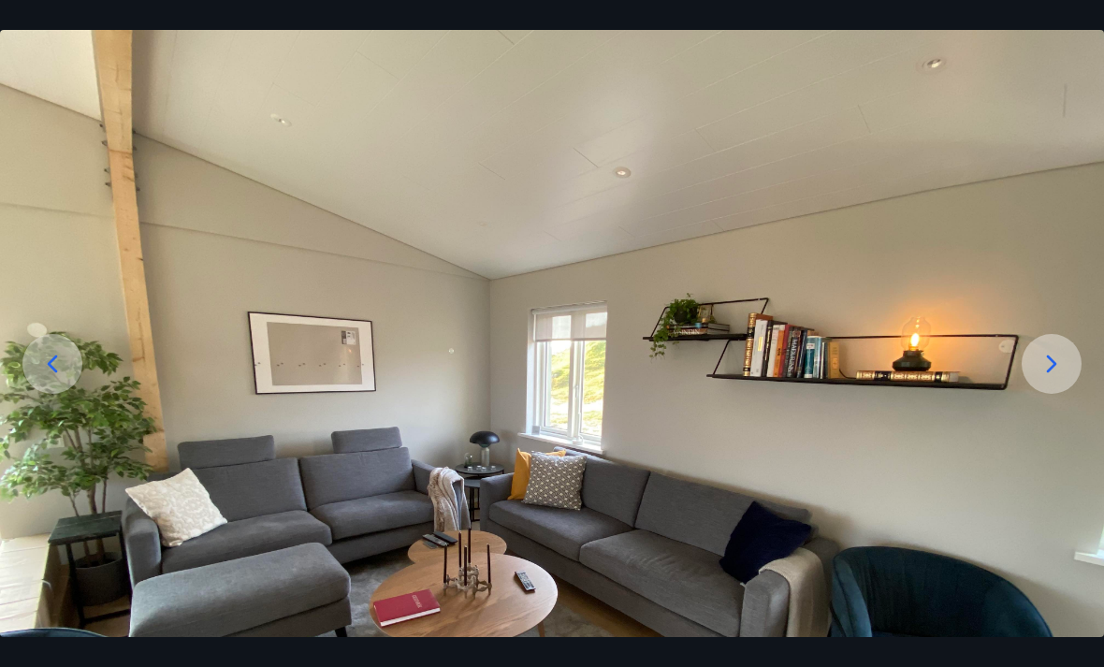
click at [1063, 379] on icon at bounding box center [1052, 364] width 30 height 30
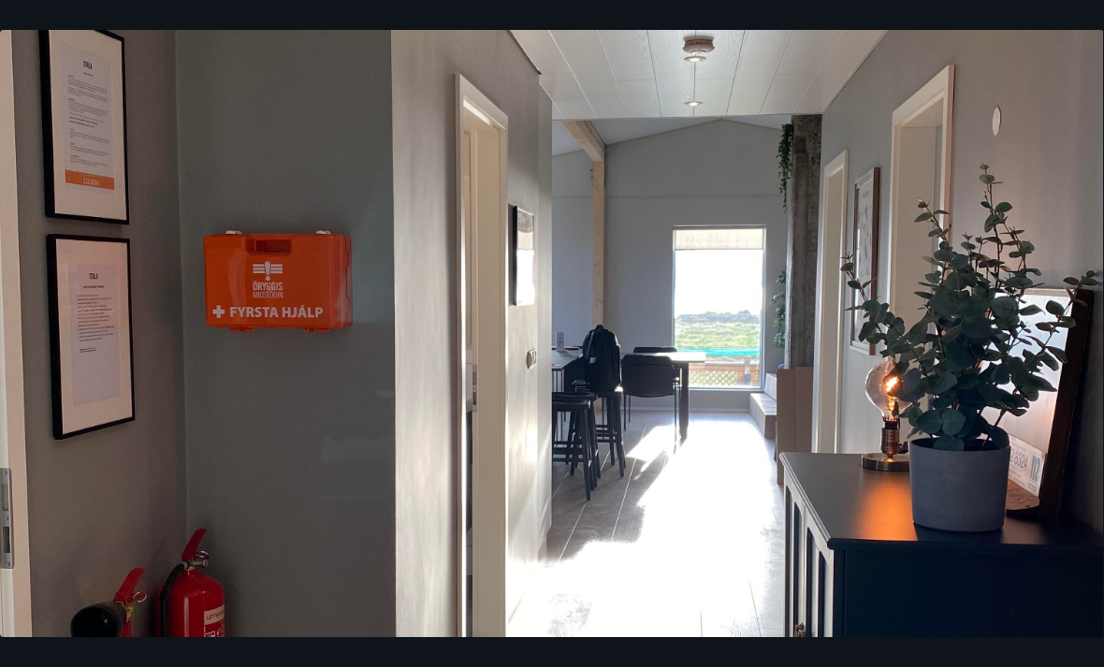
scroll to position [463, 0]
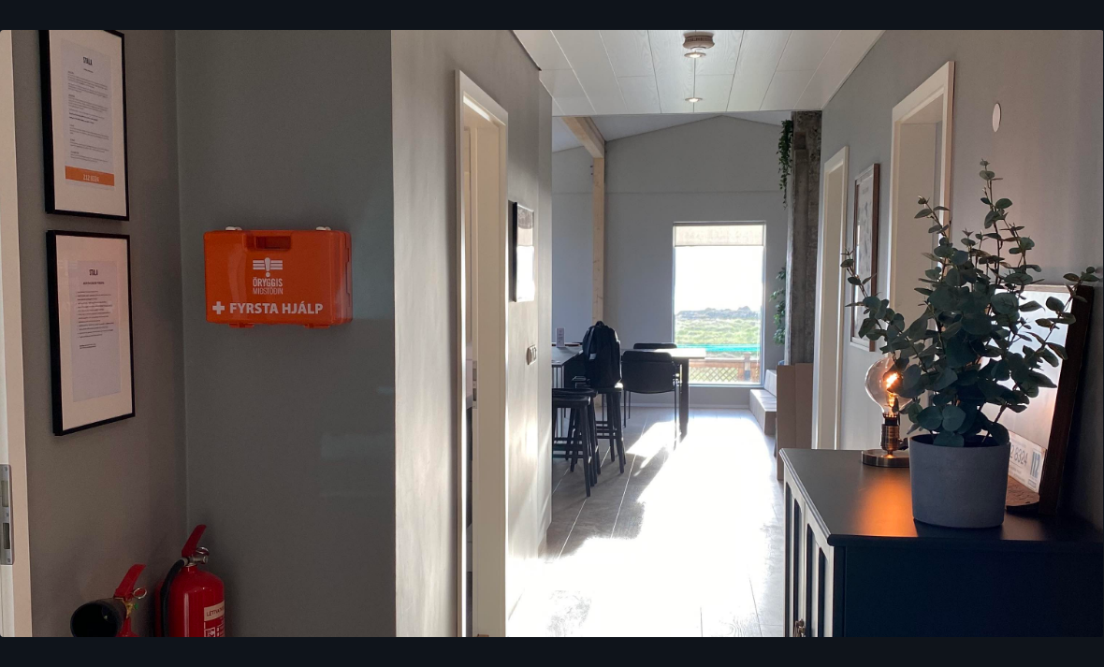
click at [1087, 312] on img at bounding box center [551, 378] width 1104 height 1472
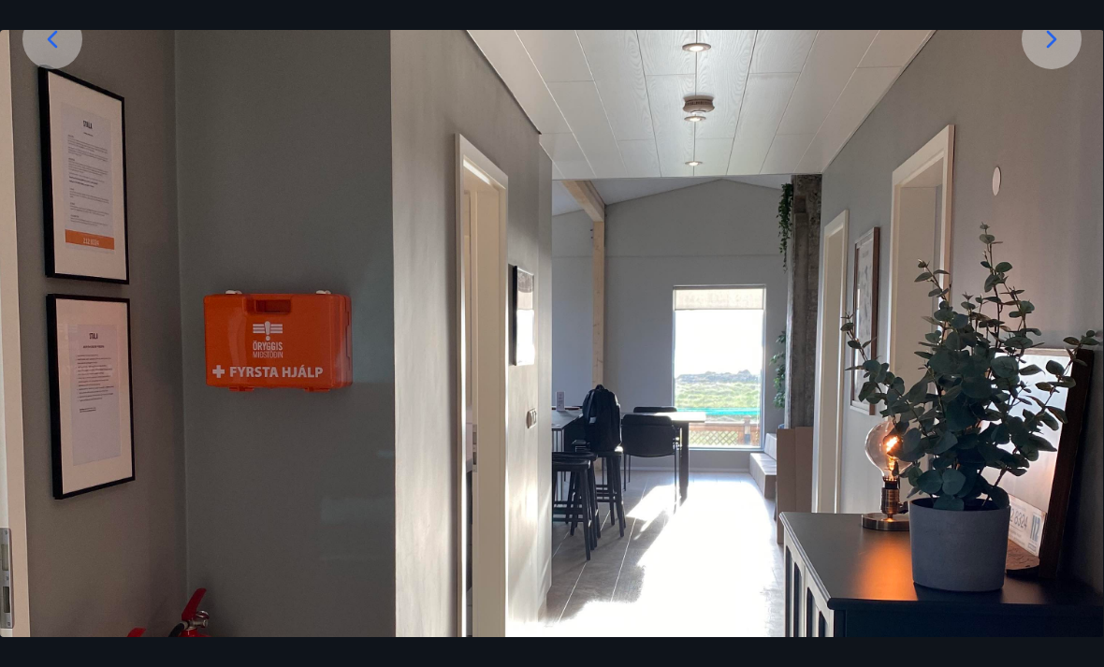
scroll to position [399, 0]
click at [1046, 55] on icon at bounding box center [1052, 40] width 30 height 30
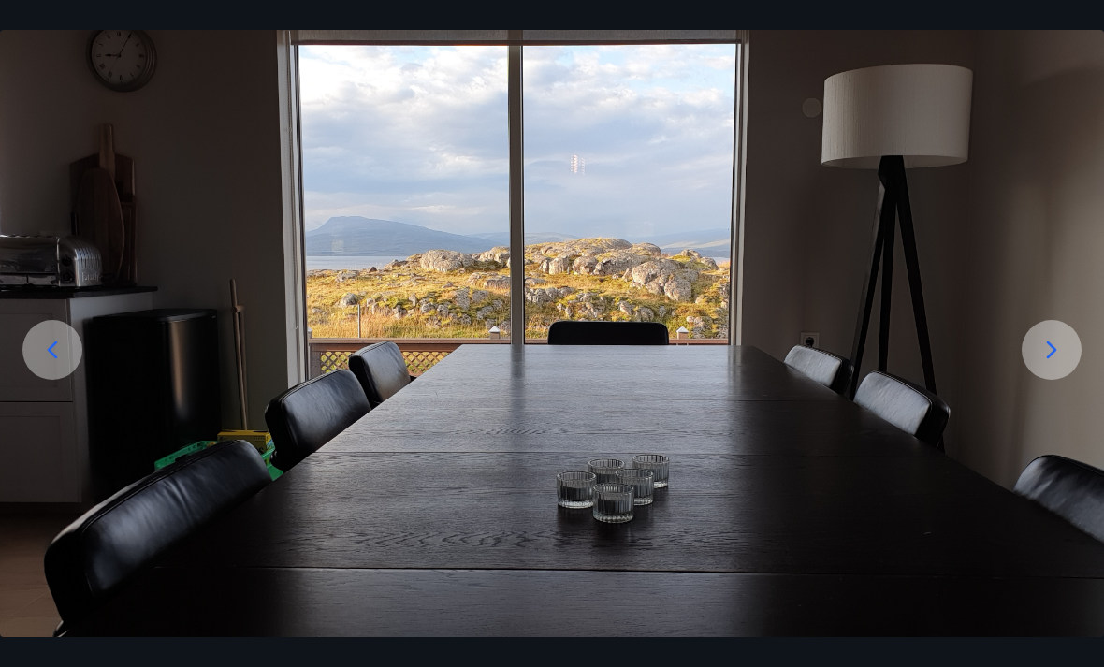
scroll to position [89, 0]
click at [1039, 365] on icon at bounding box center [1052, 350] width 30 height 30
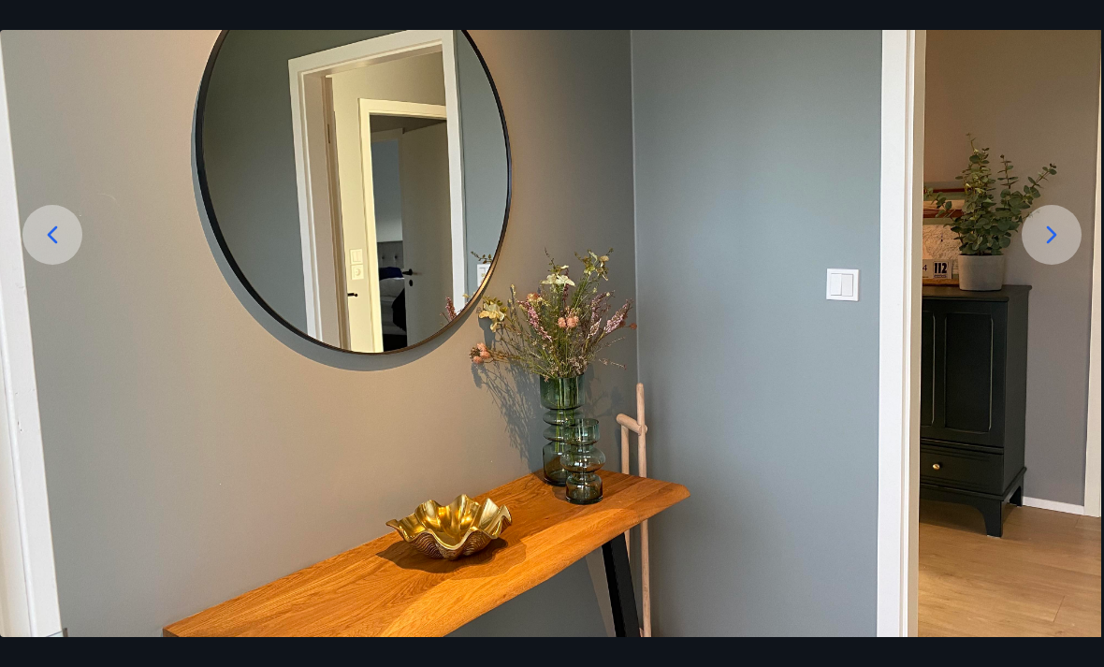
scroll to position [176, 0]
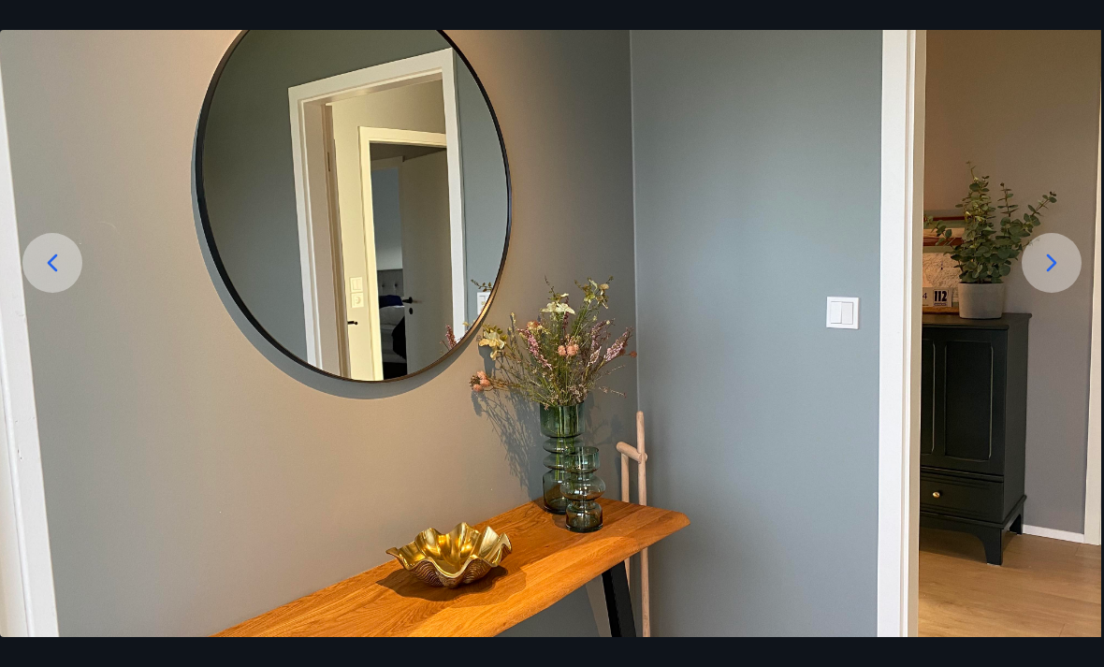
click at [1055, 278] on icon at bounding box center [1052, 263] width 30 height 30
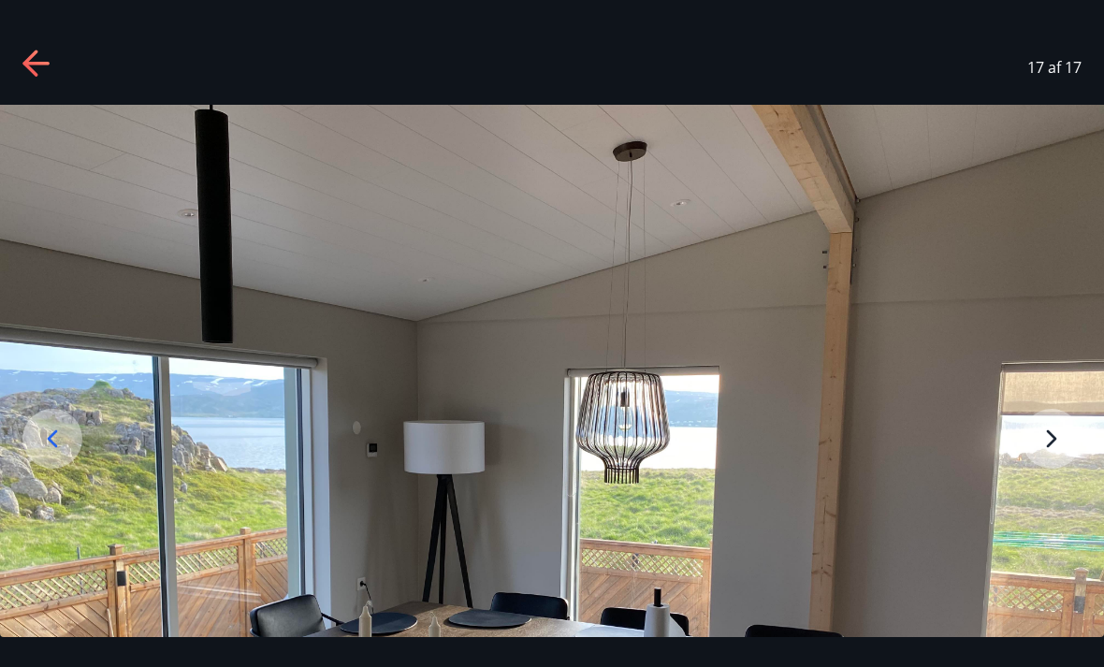
scroll to position [0, 0]
click at [1051, 459] on img at bounding box center [552, 519] width 1104 height 828
click at [1065, 447] on img at bounding box center [552, 519] width 1104 height 828
click at [50, 56] on icon at bounding box center [37, 65] width 30 height 30
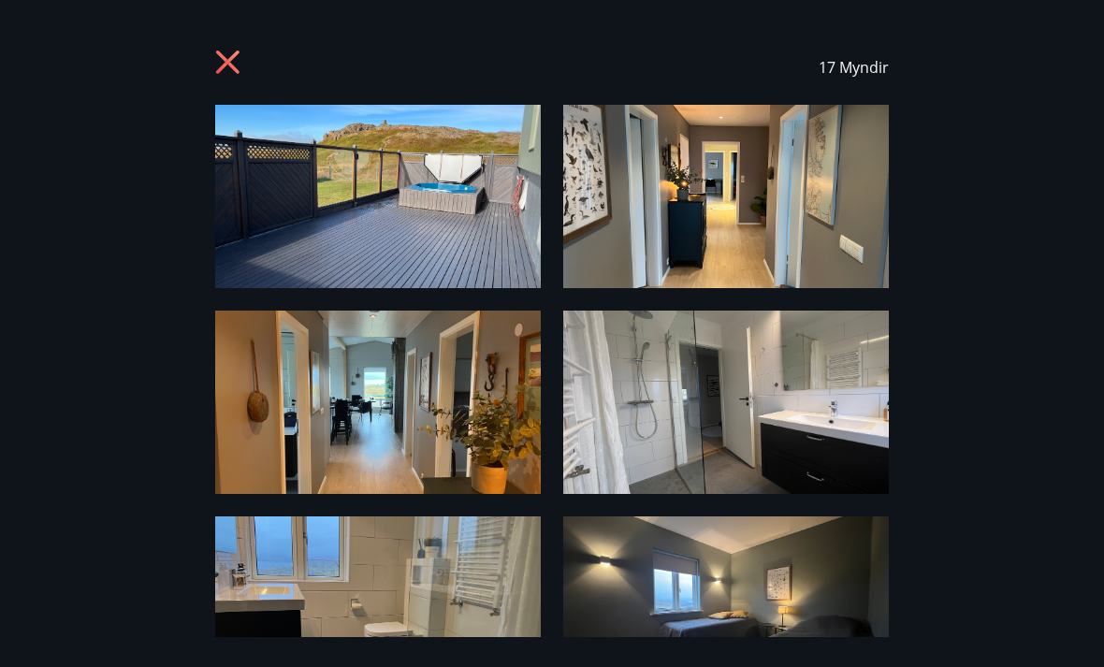
click at [818, 223] on img at bounding box center [726, 196] width 326 height 183
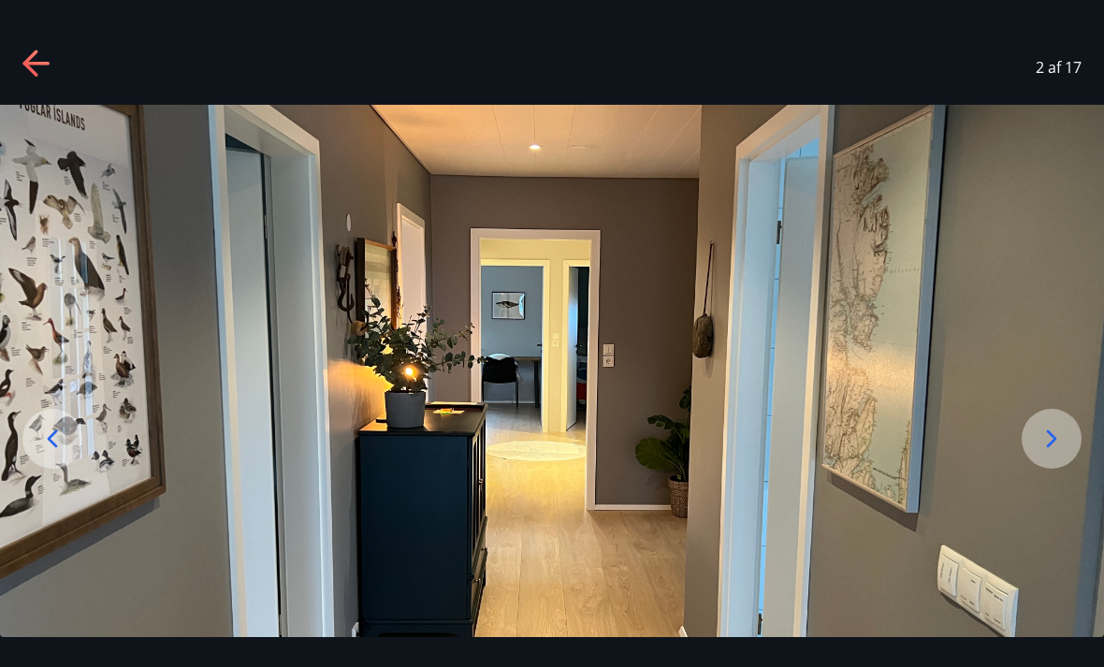
click at [1059, 454] on icon at bounding box center [1052, 439] width 30 height 30
